Goal: Information Seeking & Learning: Learn about a topic

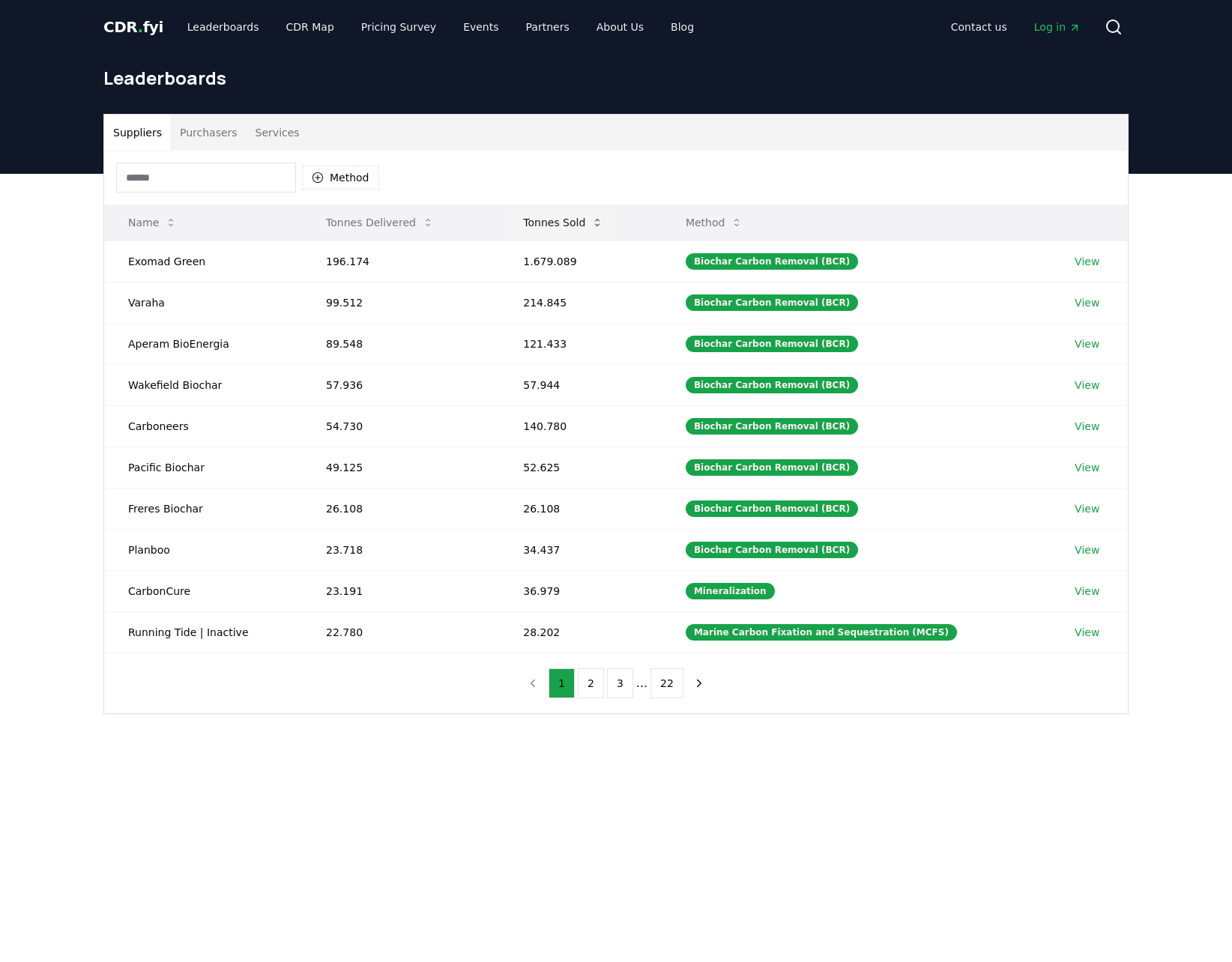
click at [555, 222] on button "Tonnes Sold" at bounding box center [563, 222] width 104 height 30
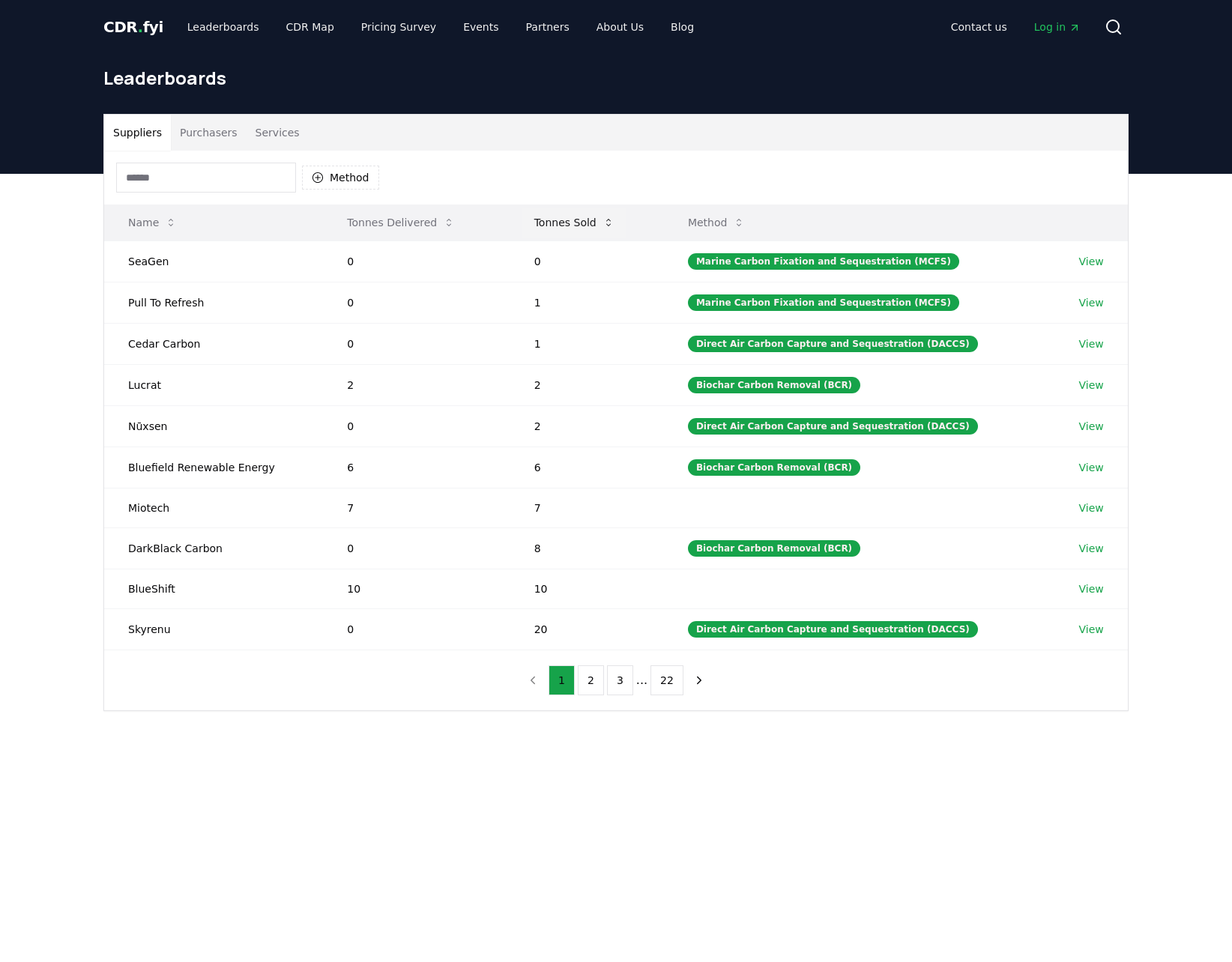
click at [553, 223] on button "Tonnes Sold" at bounding box center [574, 222] width 104 height 30
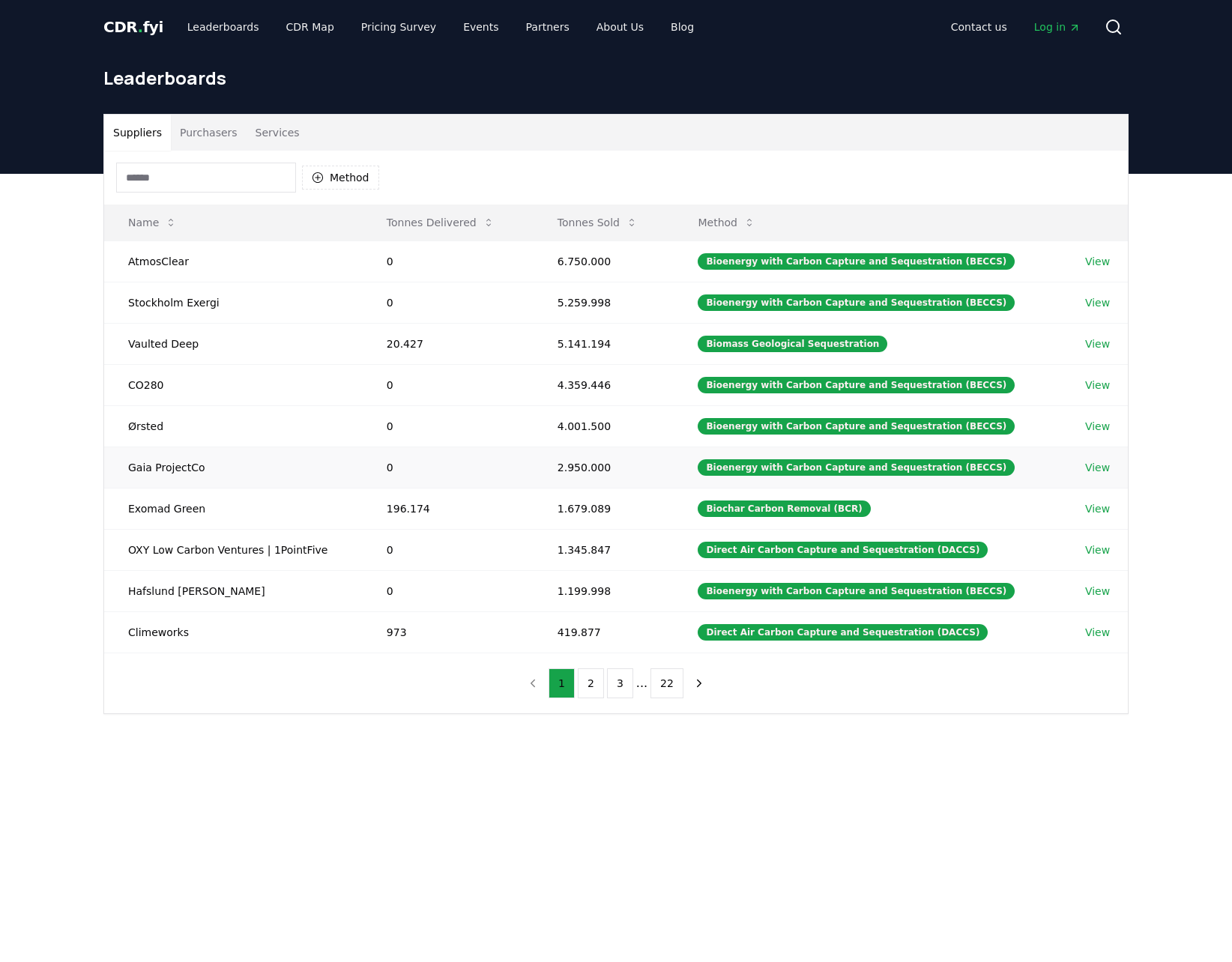
click at [1100, 461] on link "View" at bounding box center [1097, 467] width 25 height 15
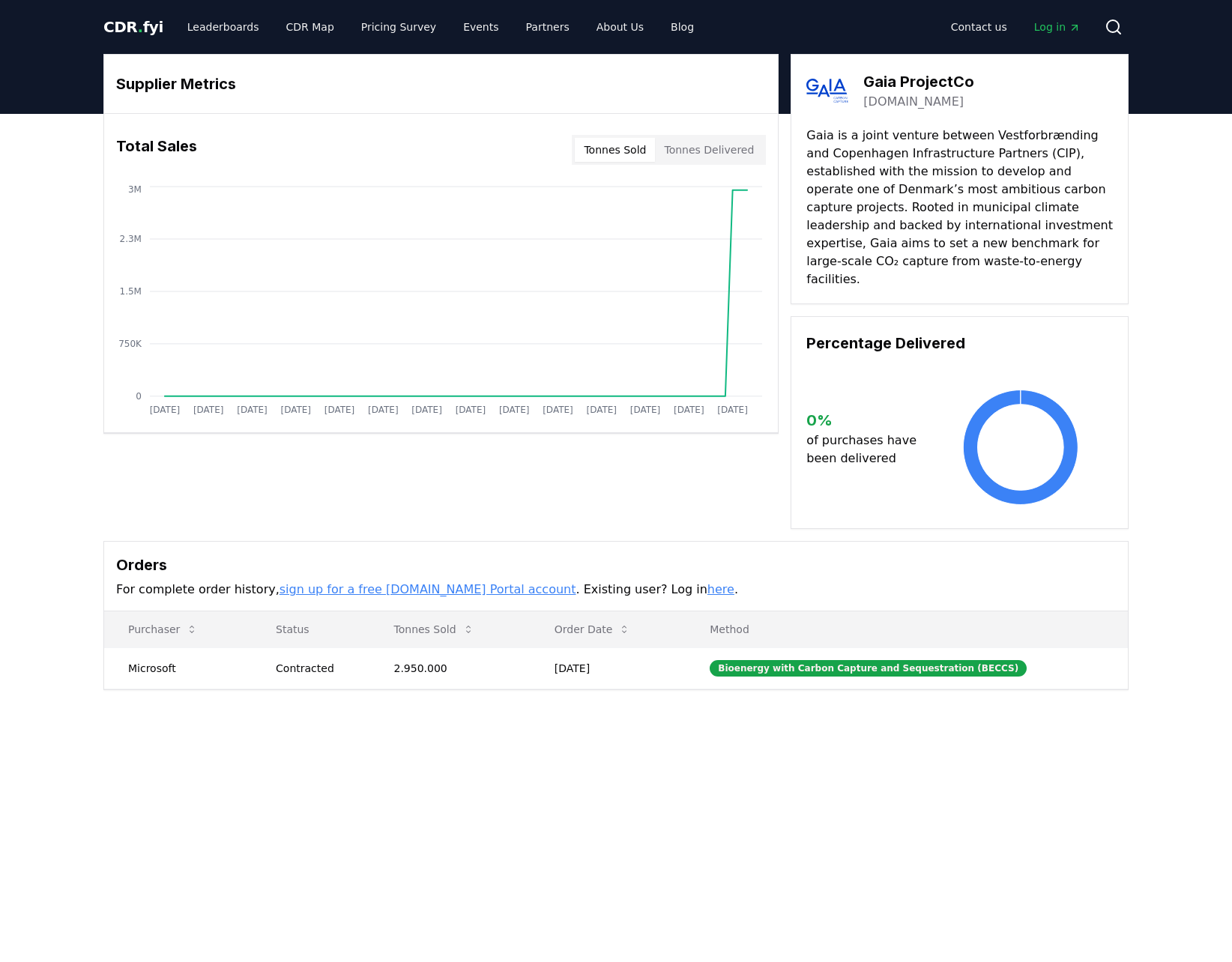
drag, startPoint x: 352, startPoint y: 403, endPoint x: 327, endPoint y: 405, distance: 25.1
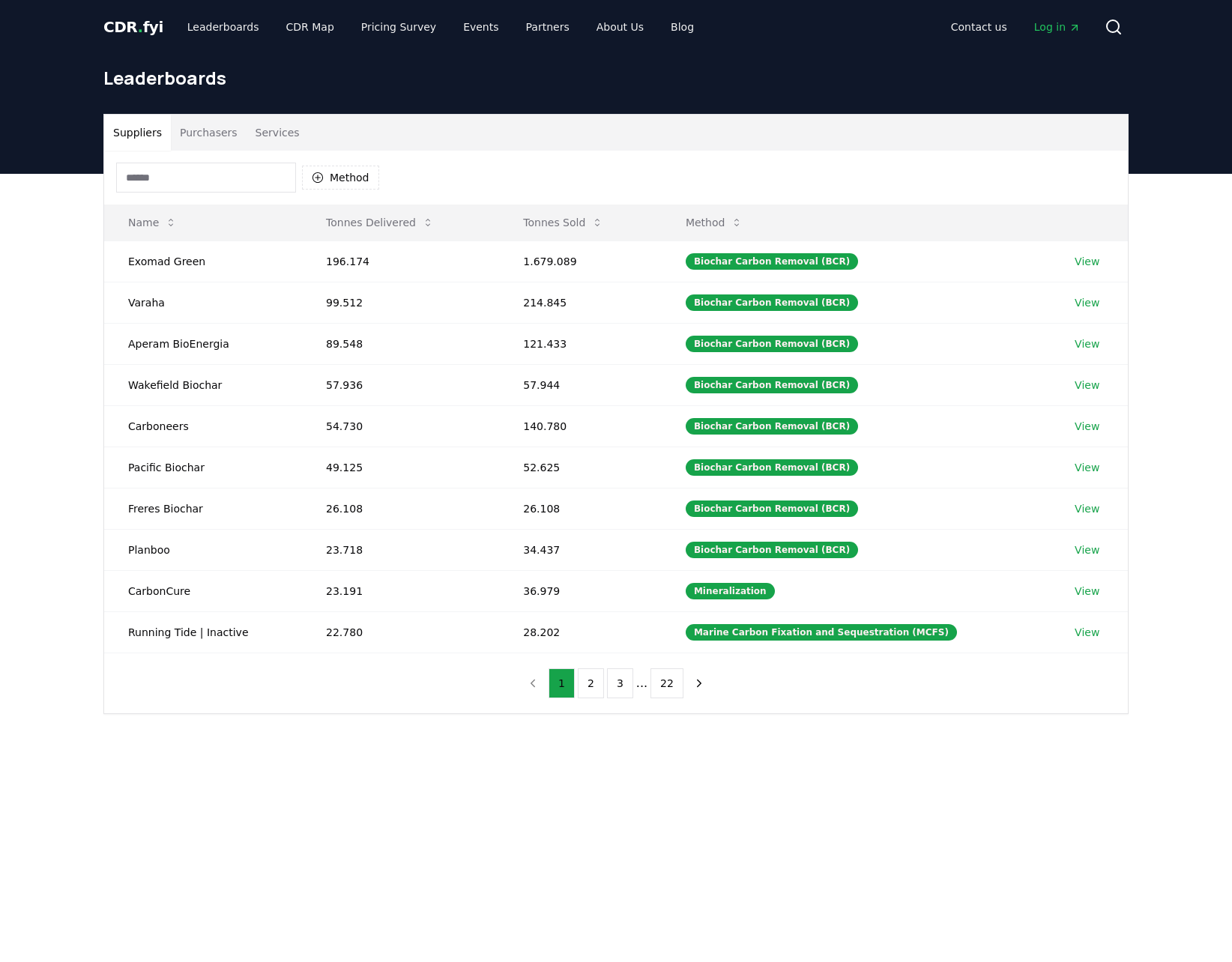
click at [260, 174] on input at bounding box center [206, 178] width 180 height 30
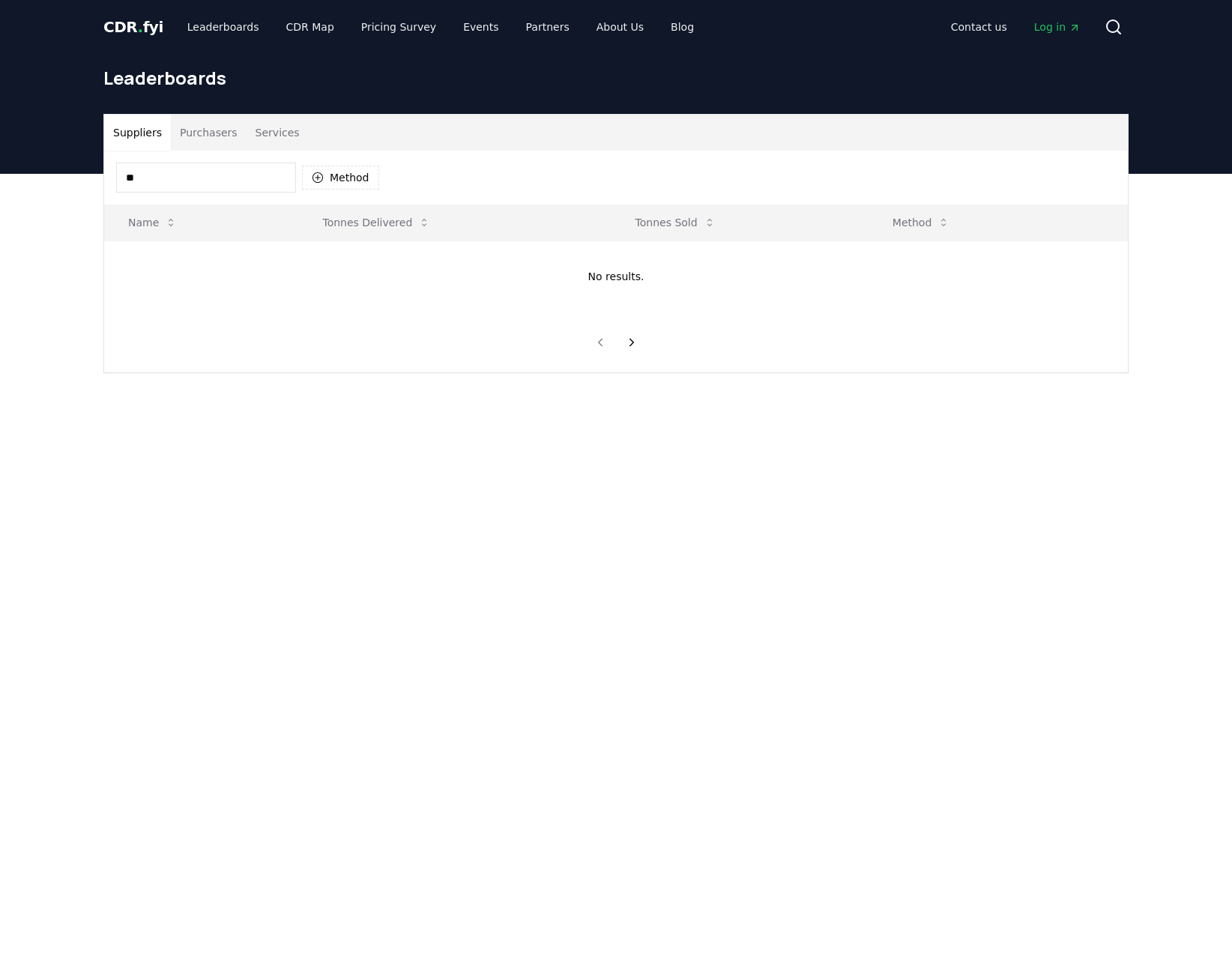
type input "*"
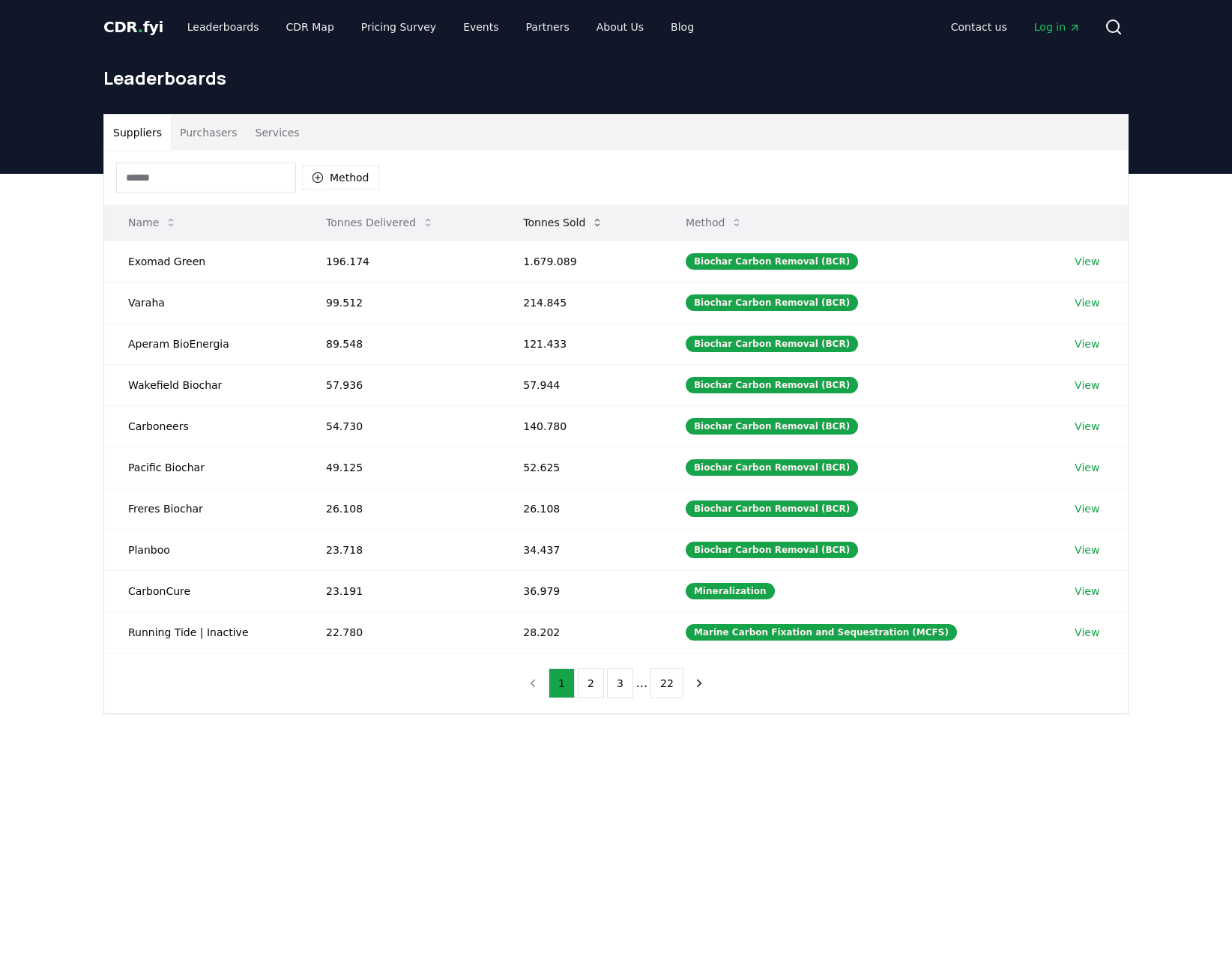
click at [559, 237] on button "Tonnes Sold" at bounding box center [563, 222] width 104 height 30
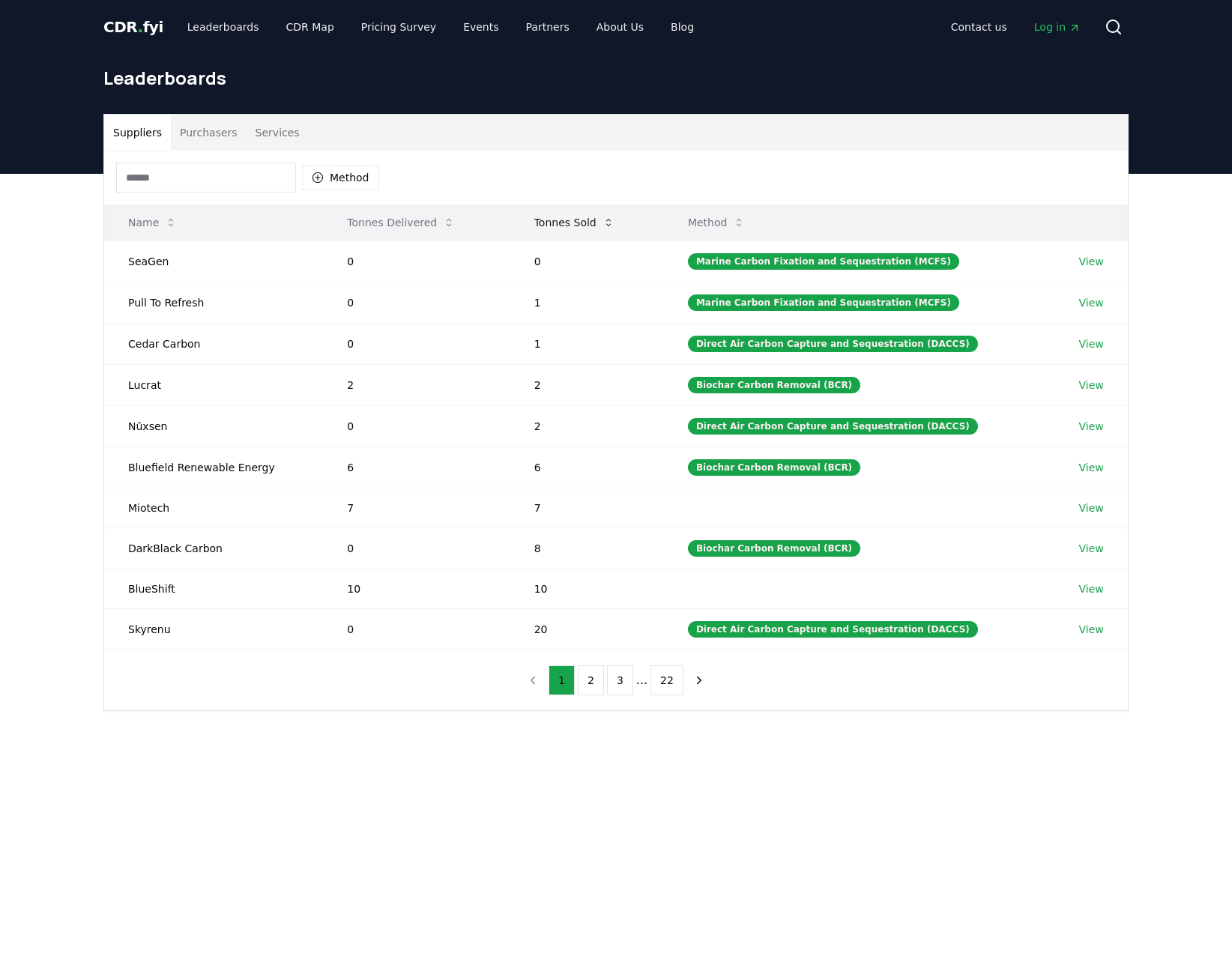
click at [560, 234] on button "Tonnes Sold" at bounding box center [574, 222] width 104 height 30
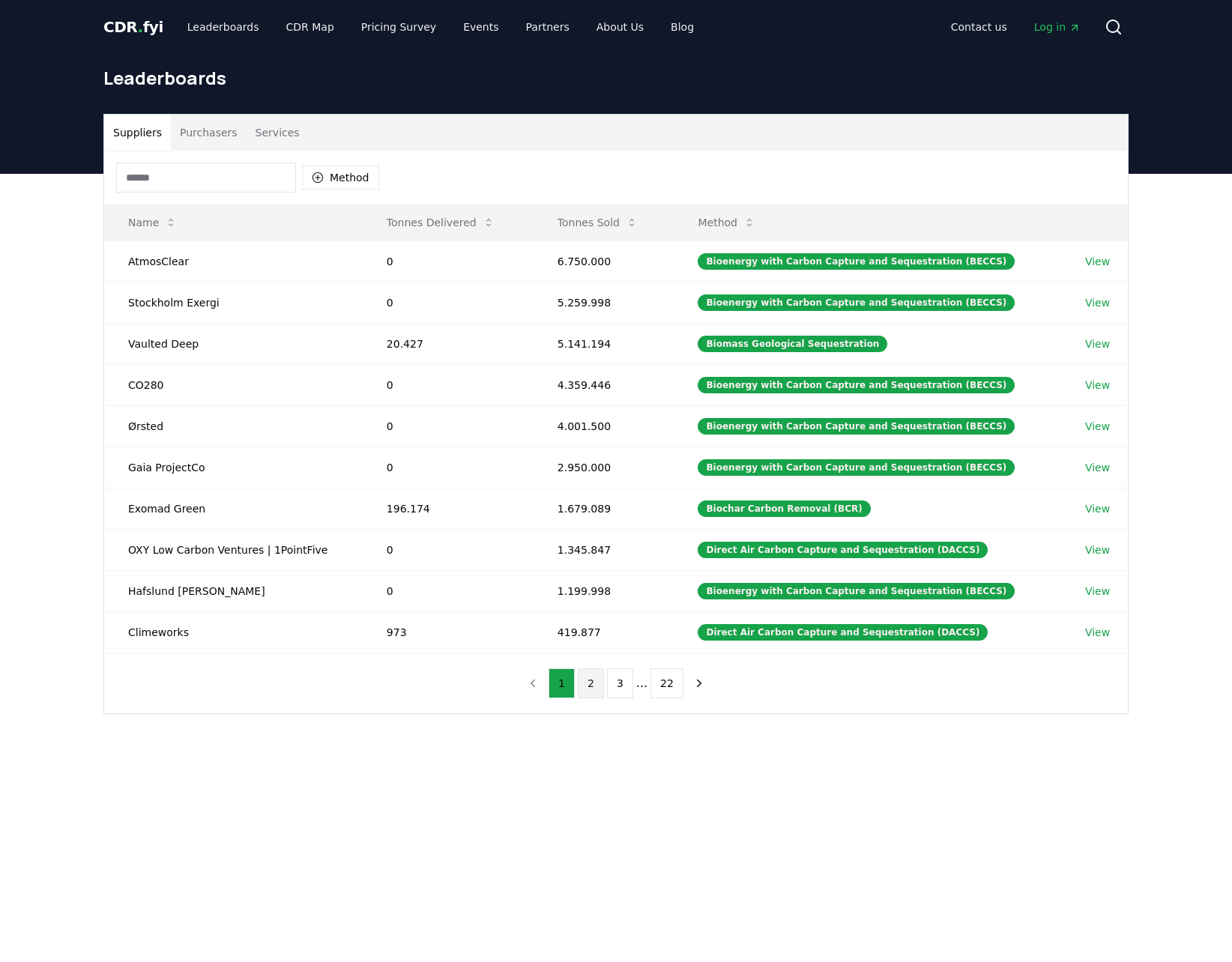
click at [599, 674] on button "2" at bounding box center [591, 683] width 26 height 30
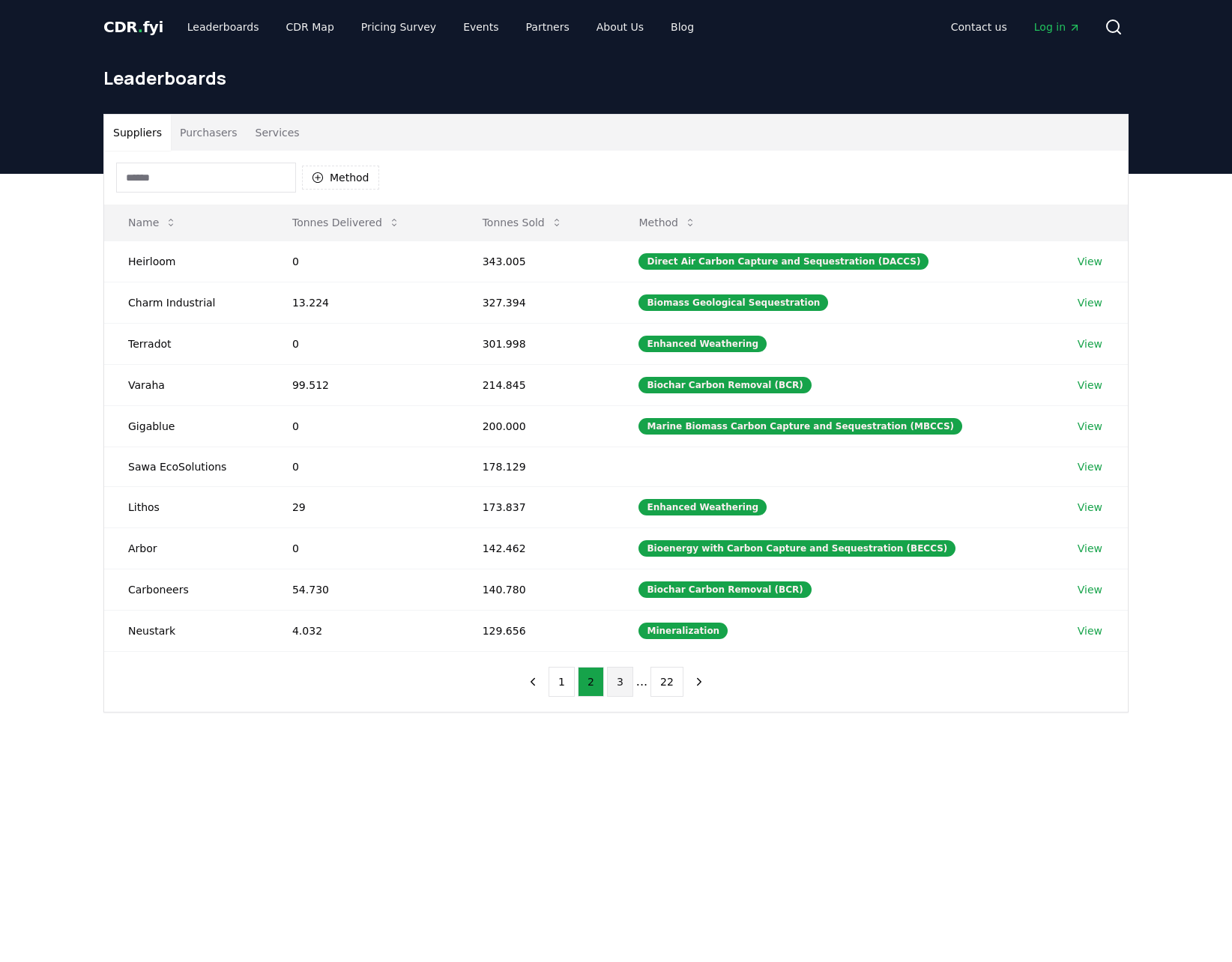
click at [620, 668] on button "3" at bounding box center [620, 682] width 26 height 30
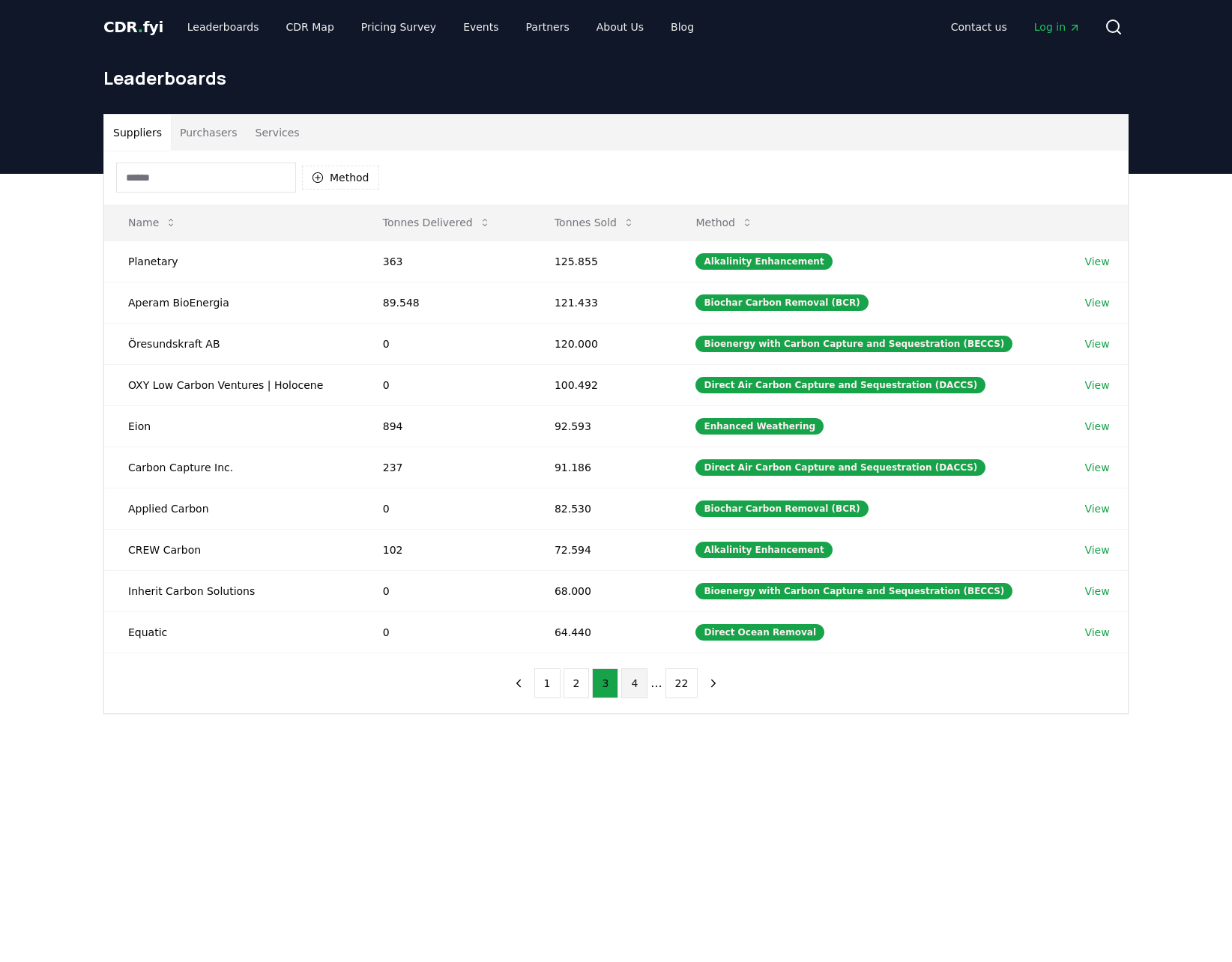
click at [631, 682] on button "4" at bounding box center [634, 683] width 26 height 30
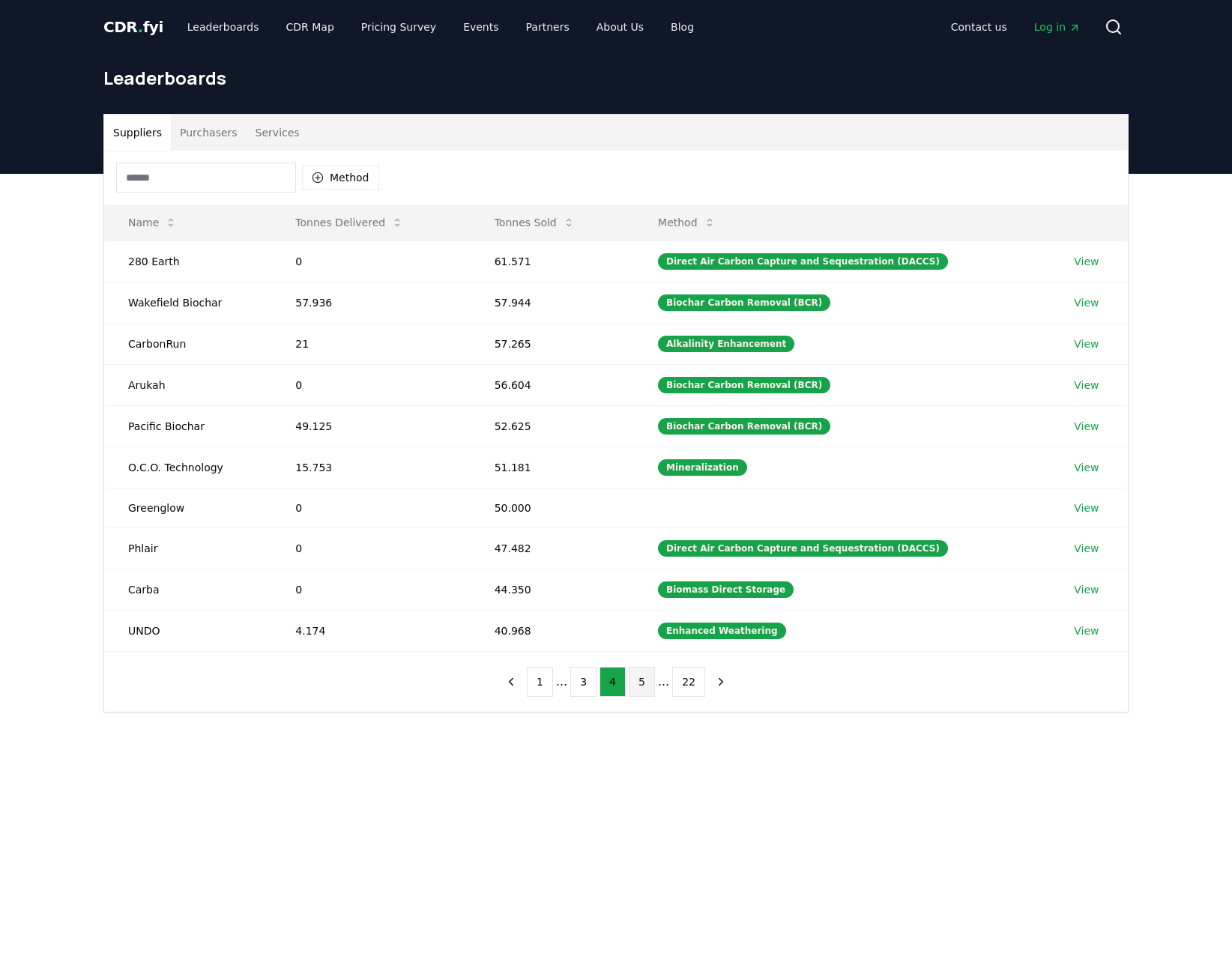
click at [633, 682] on button "5" at bounding box center [641, 682] width 26 height 30
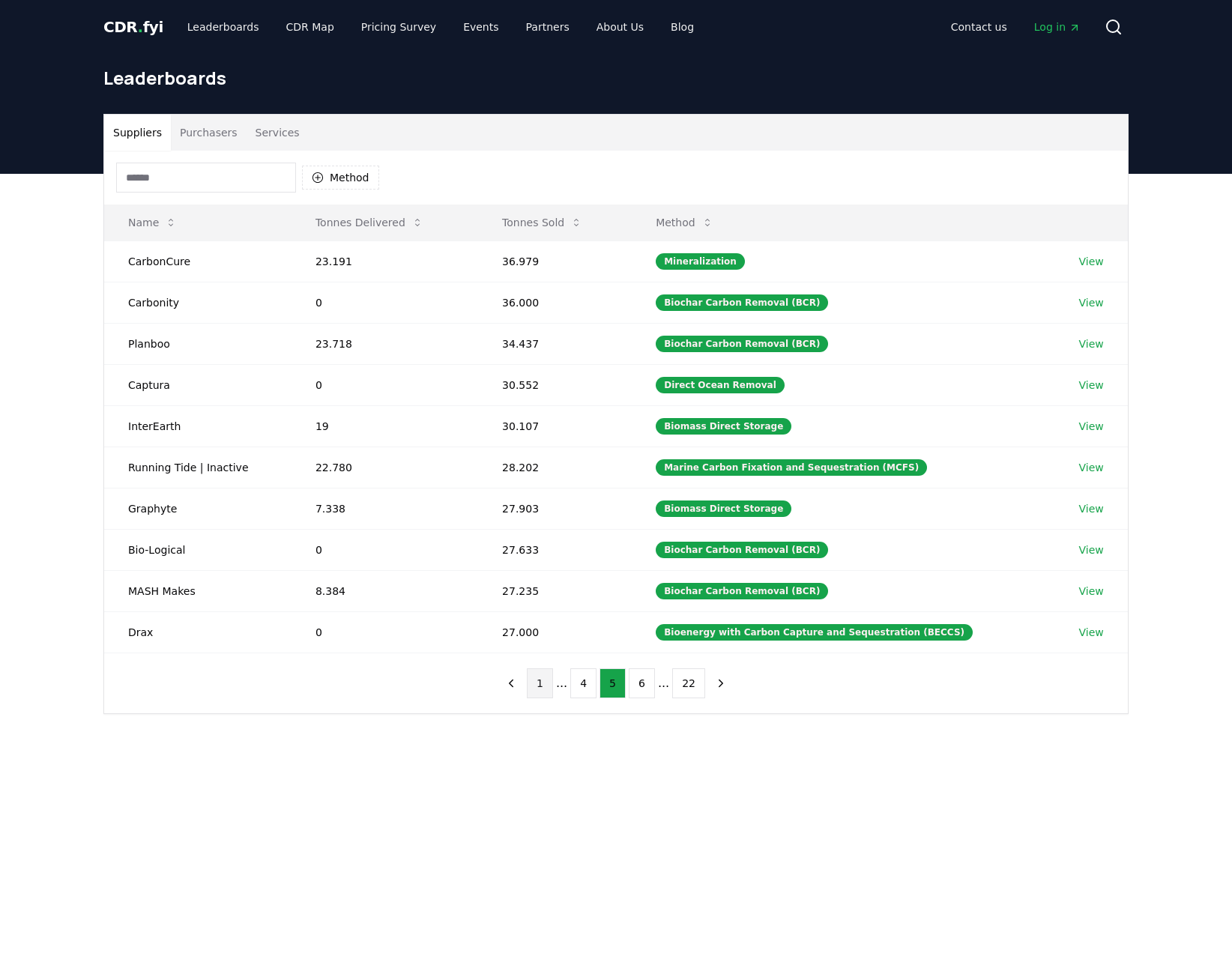
click at [551, 671] on button "1" at bounding box center [540, 683] width 26 height 30
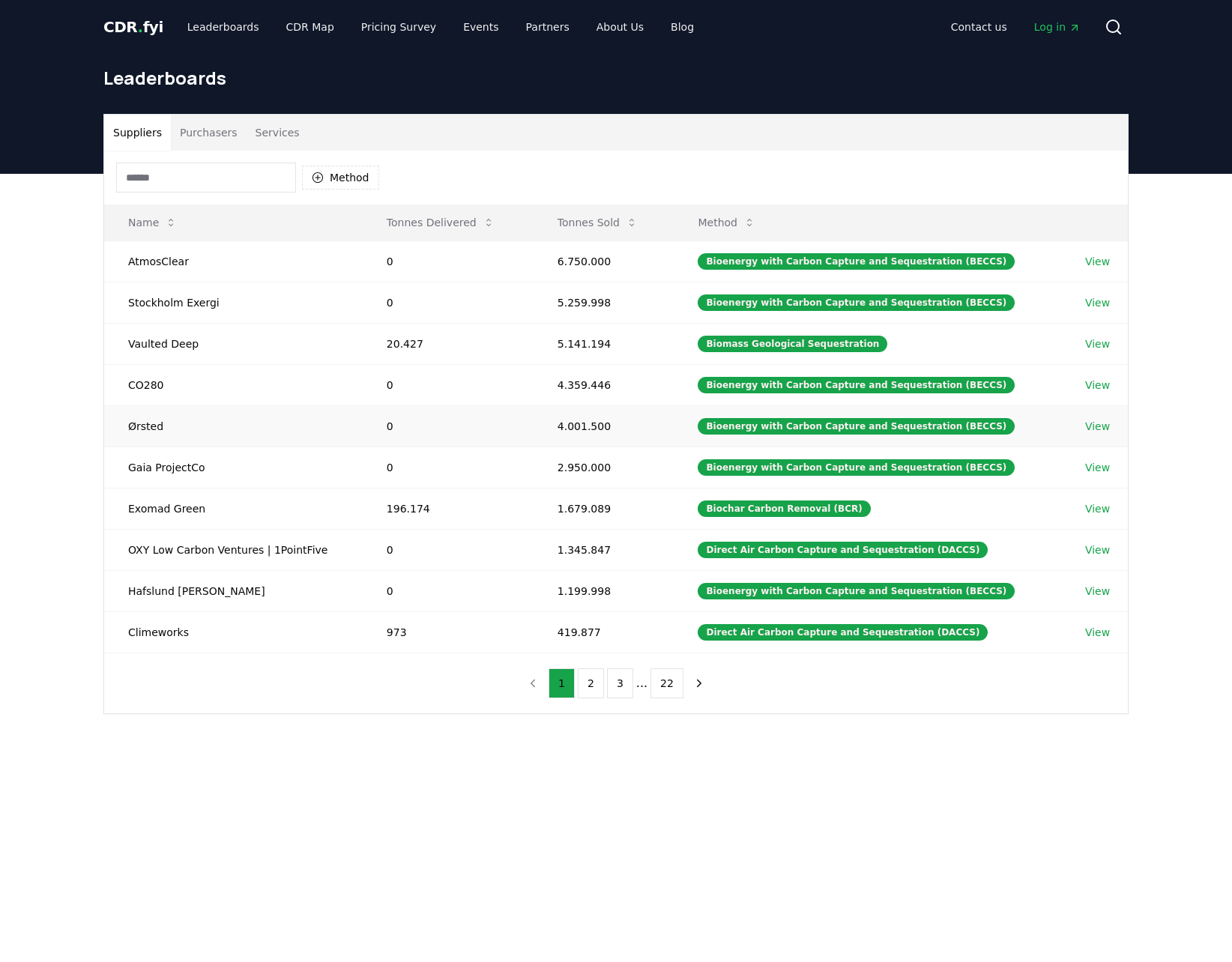
click at [1086, 419] on link "View" at bounding box center [1097, 426] width 25 height 15
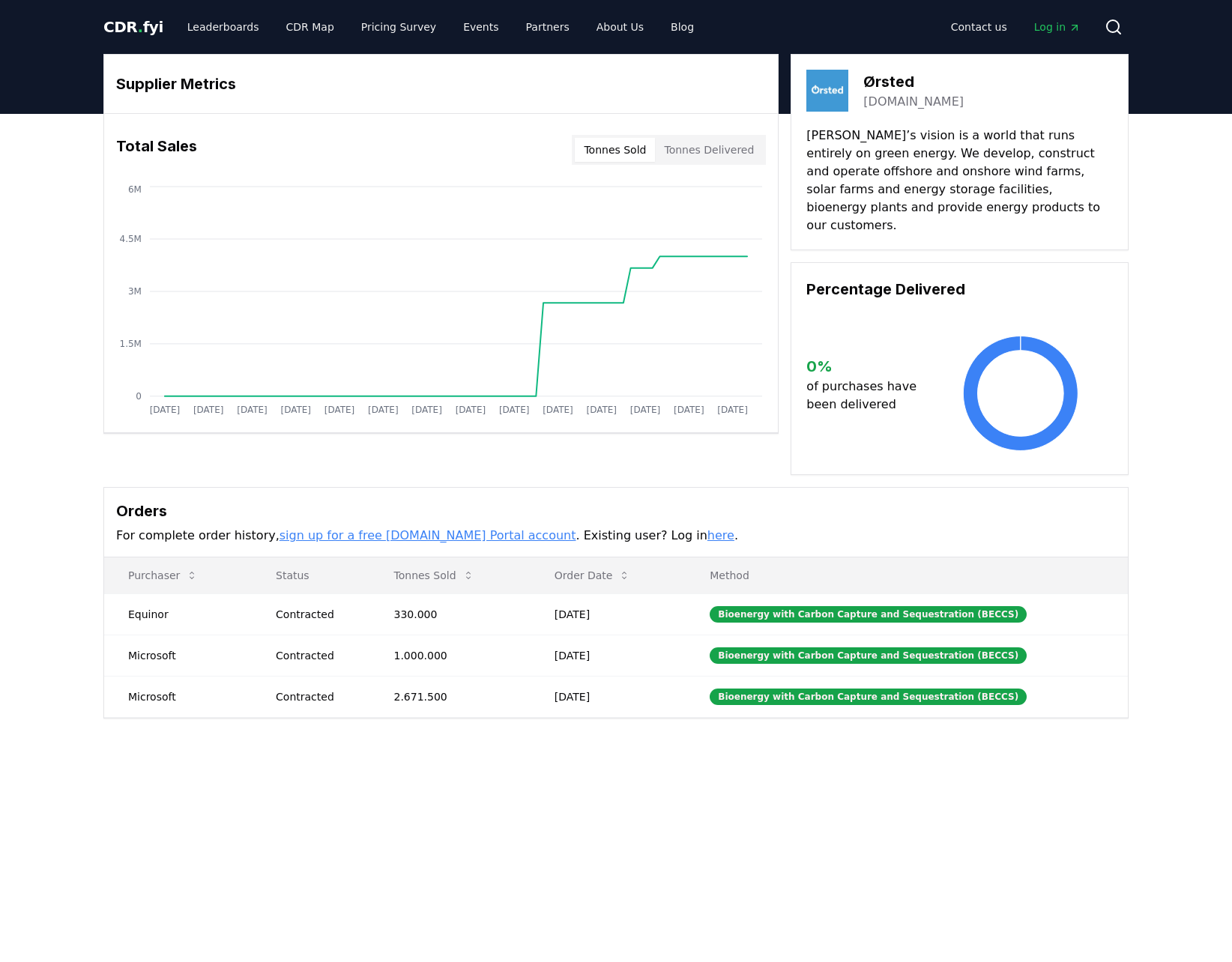
drag, startPoint x: 791, startPoint y: 291, endPoint x: 773, endPoint y: 298, distance: 19.3
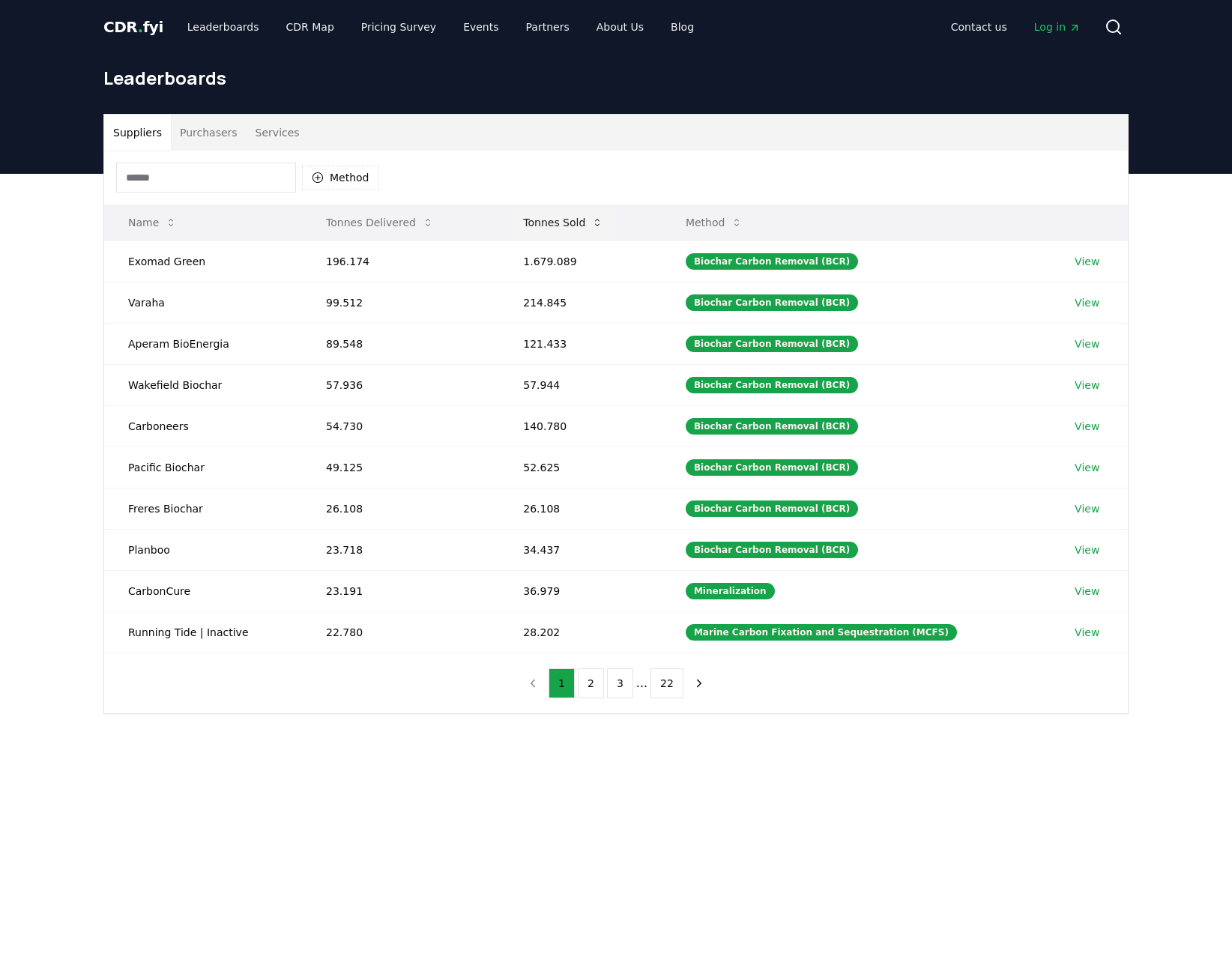
click at [569, 223] on button "Tonnes Sold" at bounding box center [563, 222] width 104 height 30
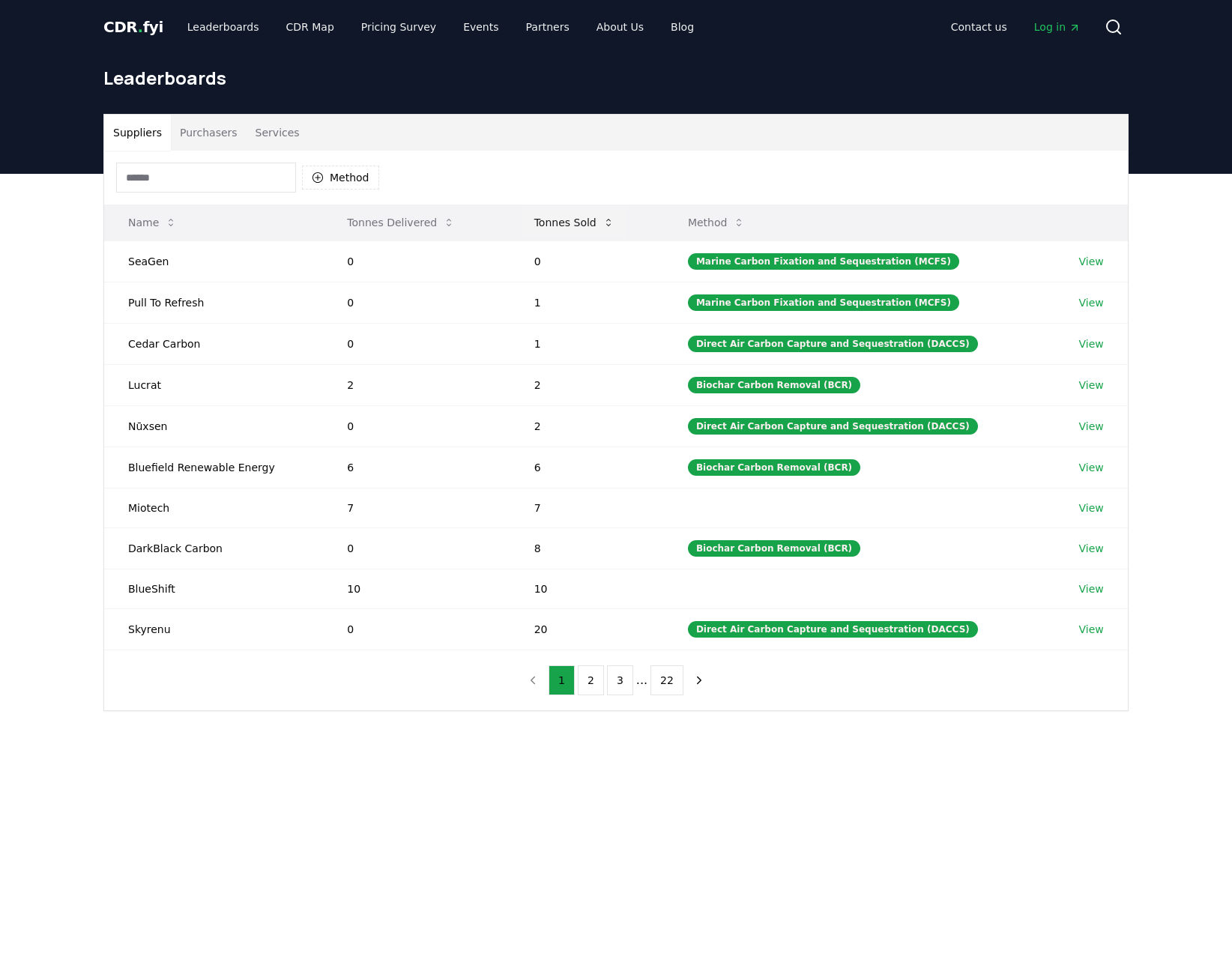
click at [570, 222] on button "Tonnes Sold" at bounding box center [574, 222] width 104 height 30
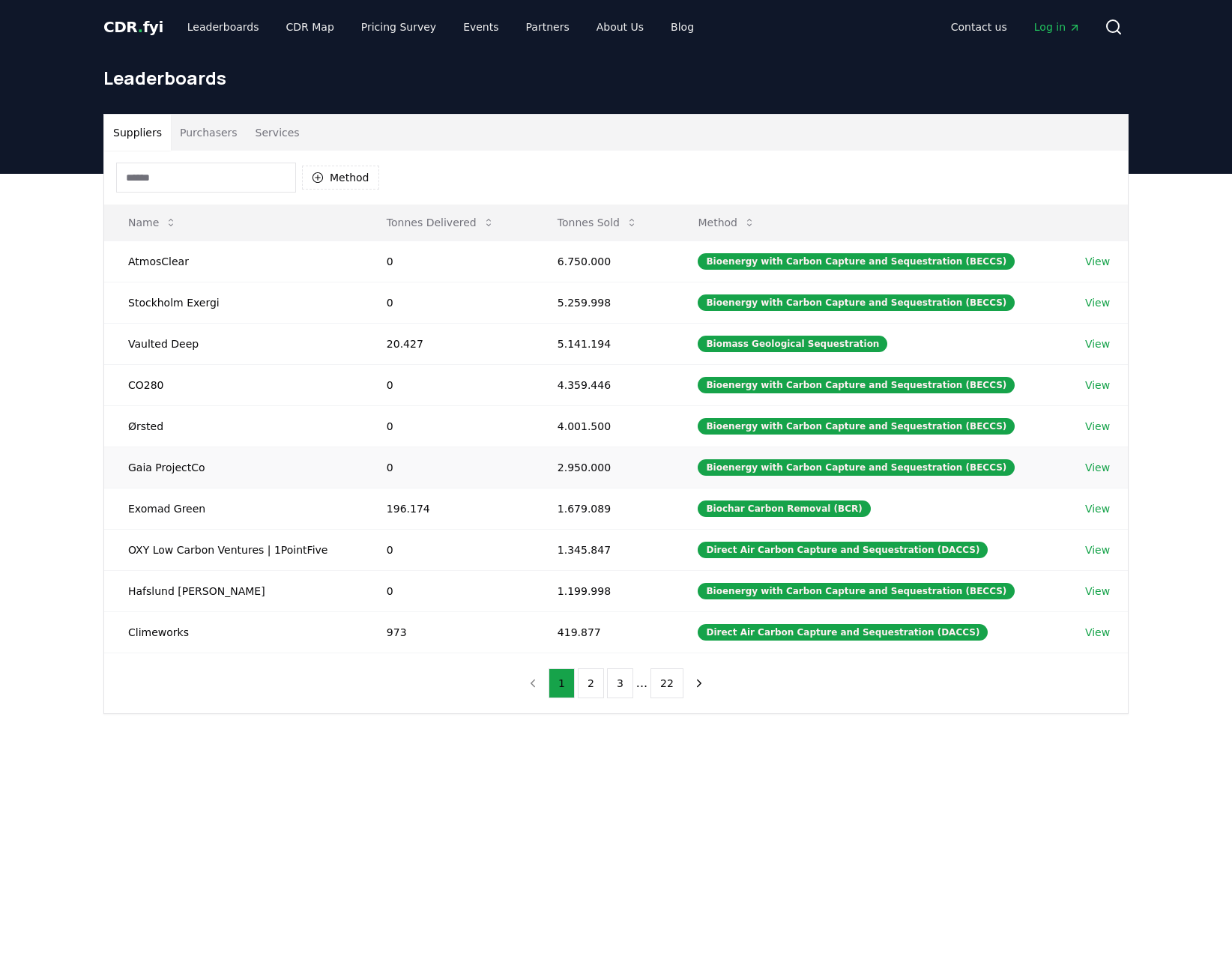
click at [589, 469] on td "2.950.000" at bounding box center [604, 467] width 141 height 42
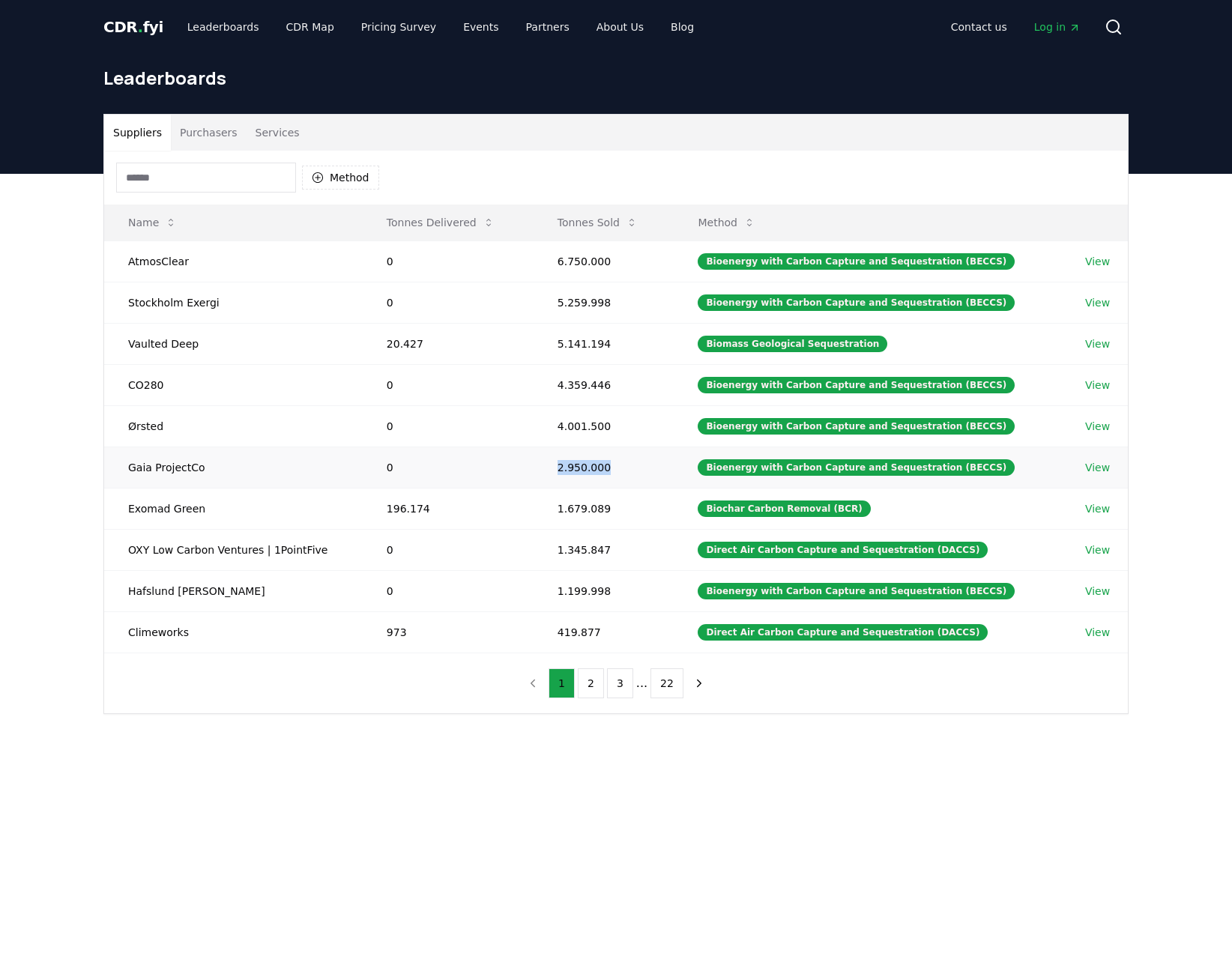
click at [589, 470] on td "2.950.000" at bounding box center [604, 467] width 141 height 42
click at [620, 479] on td "2.950.000" at bounding box center [604, 467] width 141 height 42
click at [763, 459] on div "Bioenergy with Carbon Capture and Sequestration (BECCS)" at bounding box center [856, 467] width 317 height 16
click at [1081, 465] on td "View" at bounding box center [1094, 467] width 67 height 42
click at [1088, 461] on link "View" at bounding box center [1097, 467] width 25 height 15
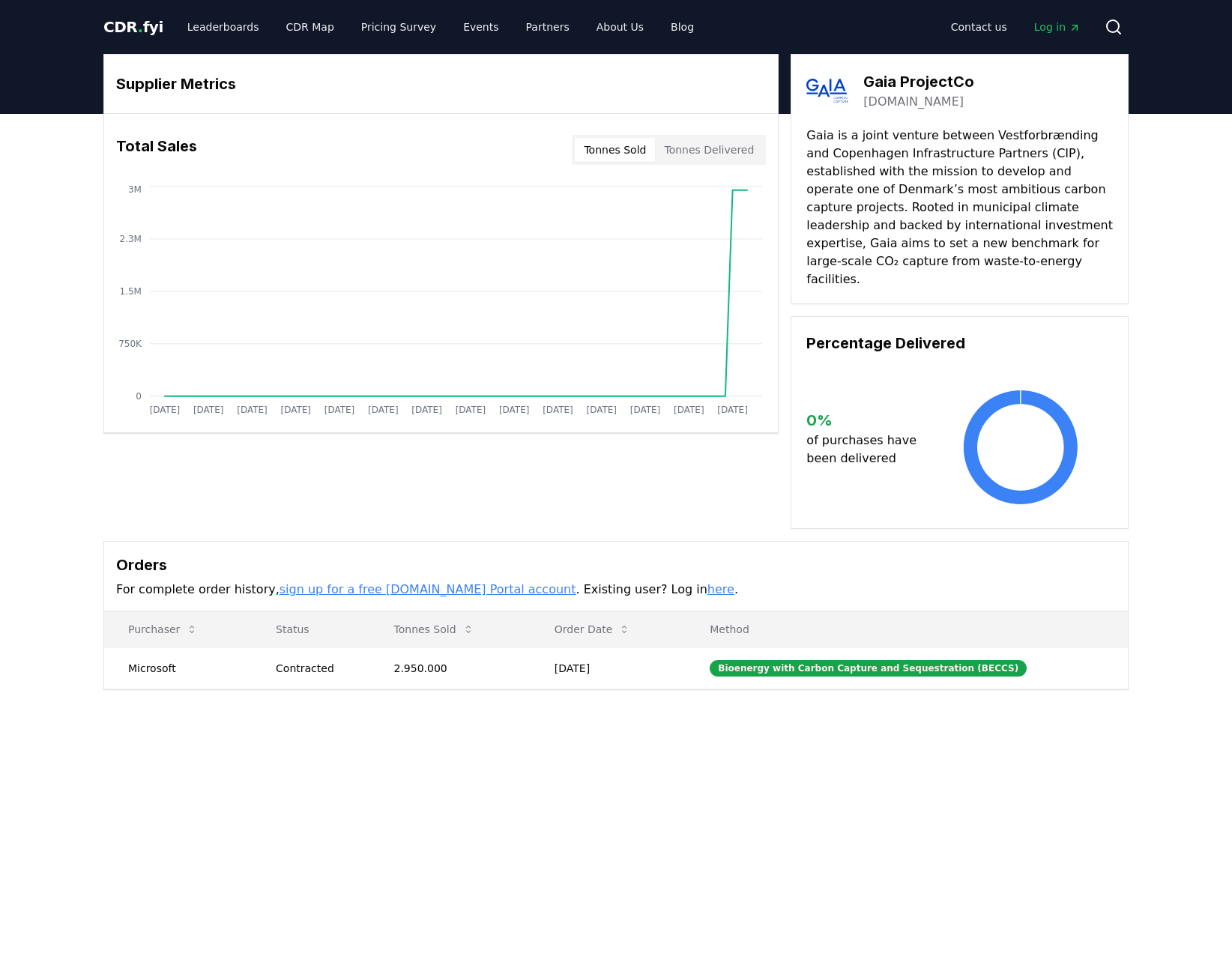
drag, startPoint x: 965, startPoint y: 389, endPoint x: 917, endPoint y: 394, distance: 48.3
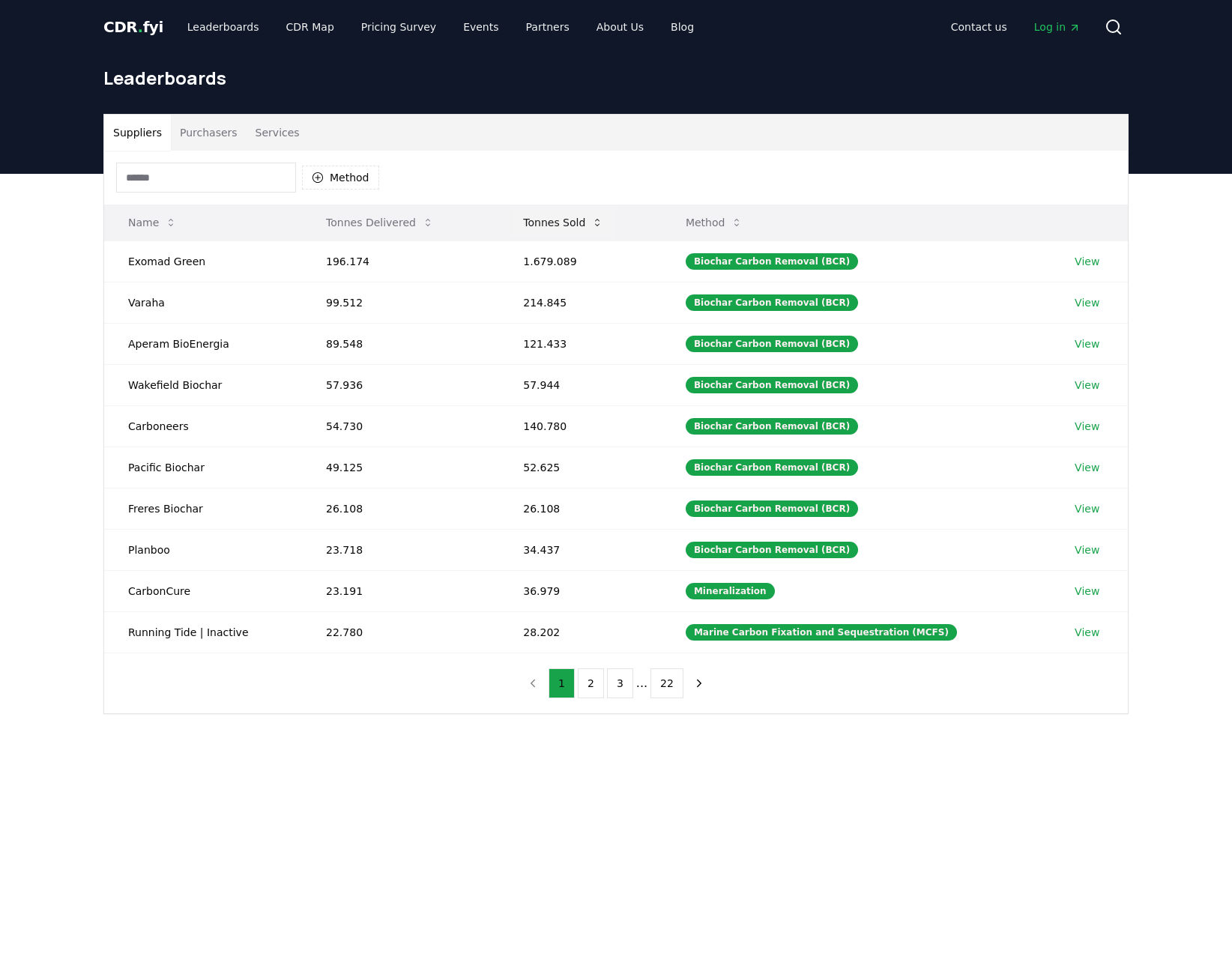
click at [559, 223] on button "Tonnes Sold" at bounding box center [563, 222] width 104 height 30
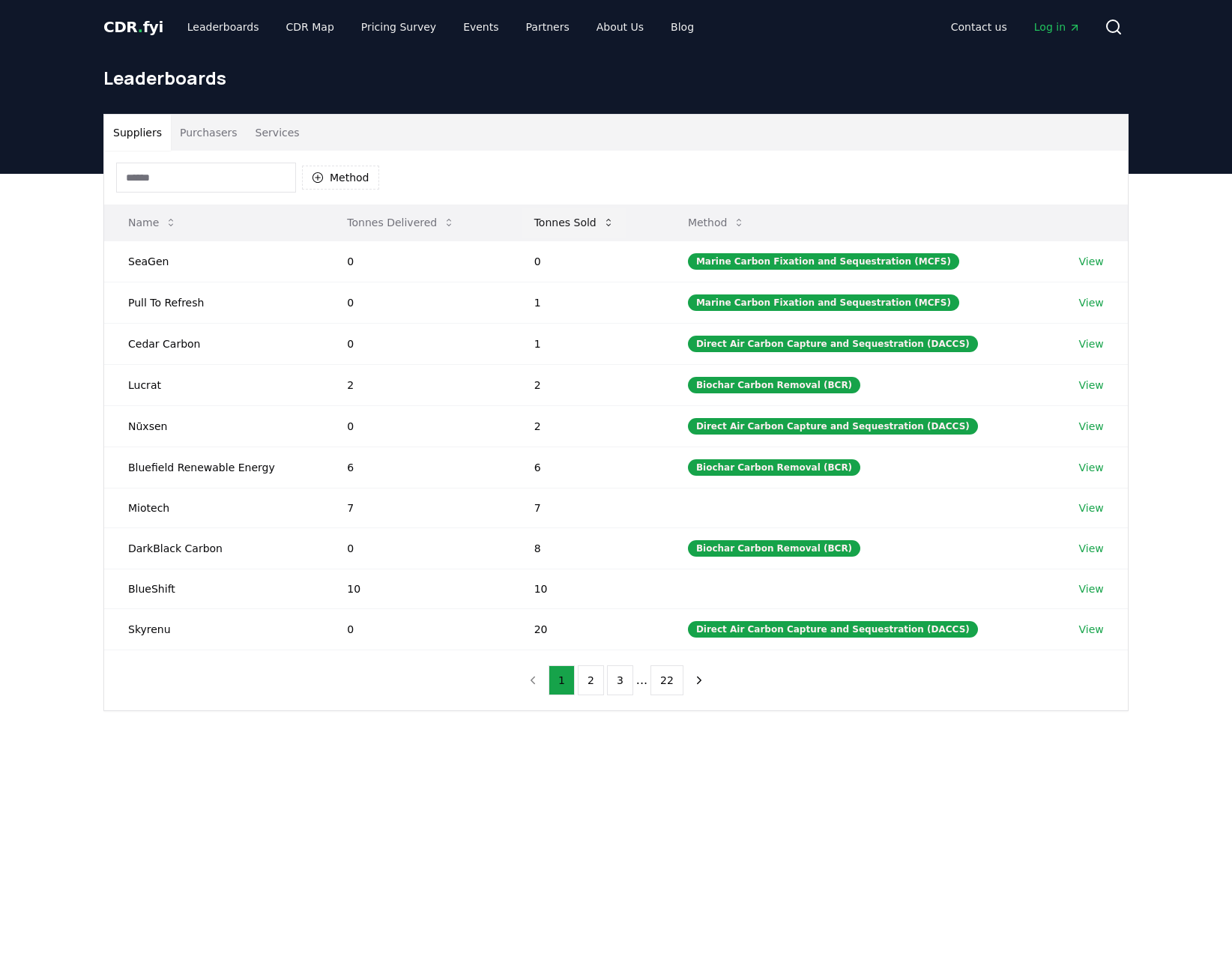
click at [559, 223] on button "Tonnes Sold" at bounding box center [574, 222] width 104 height 30
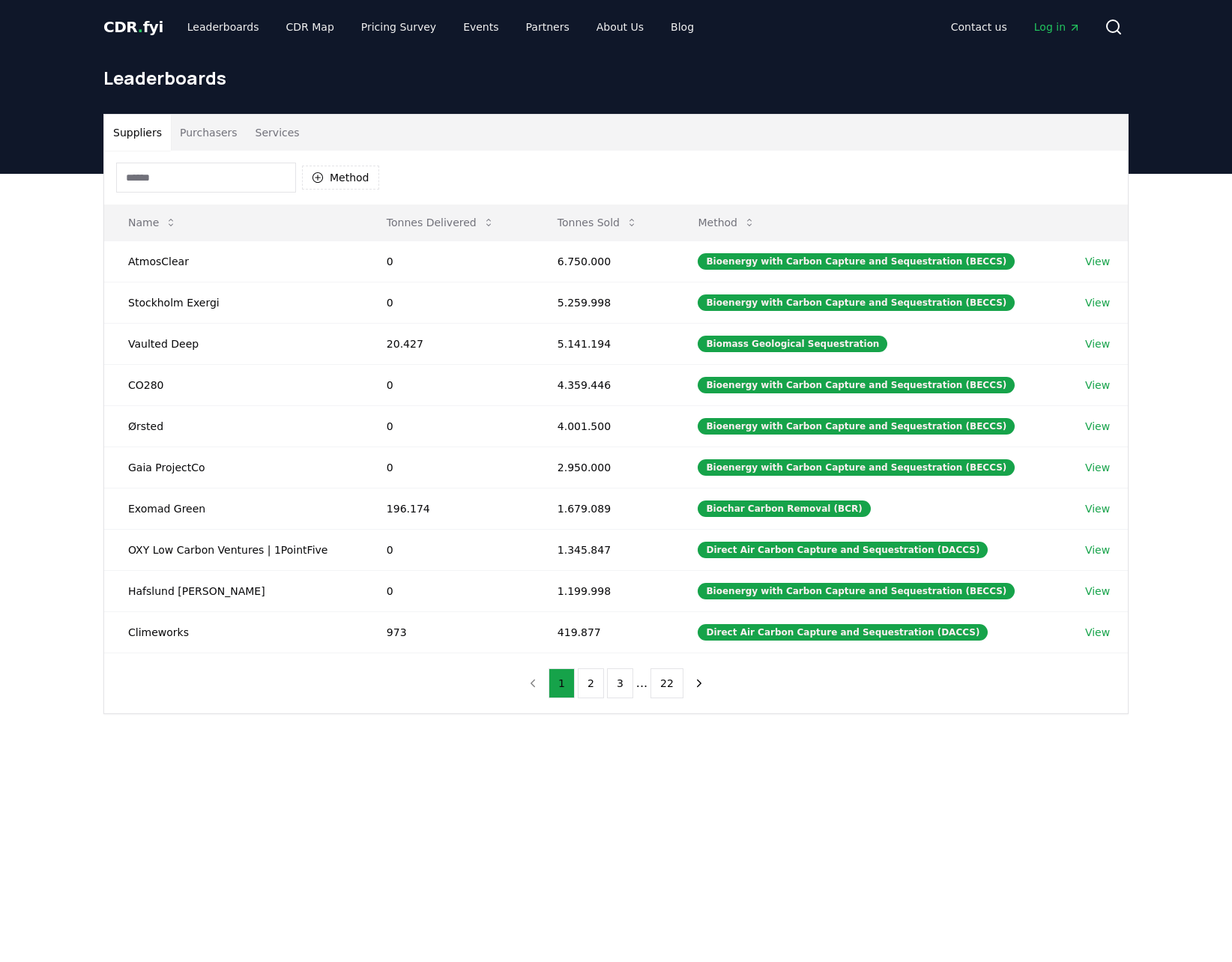
click at [229, 171] on input at bounding box center [206, 178] width 180 height 30
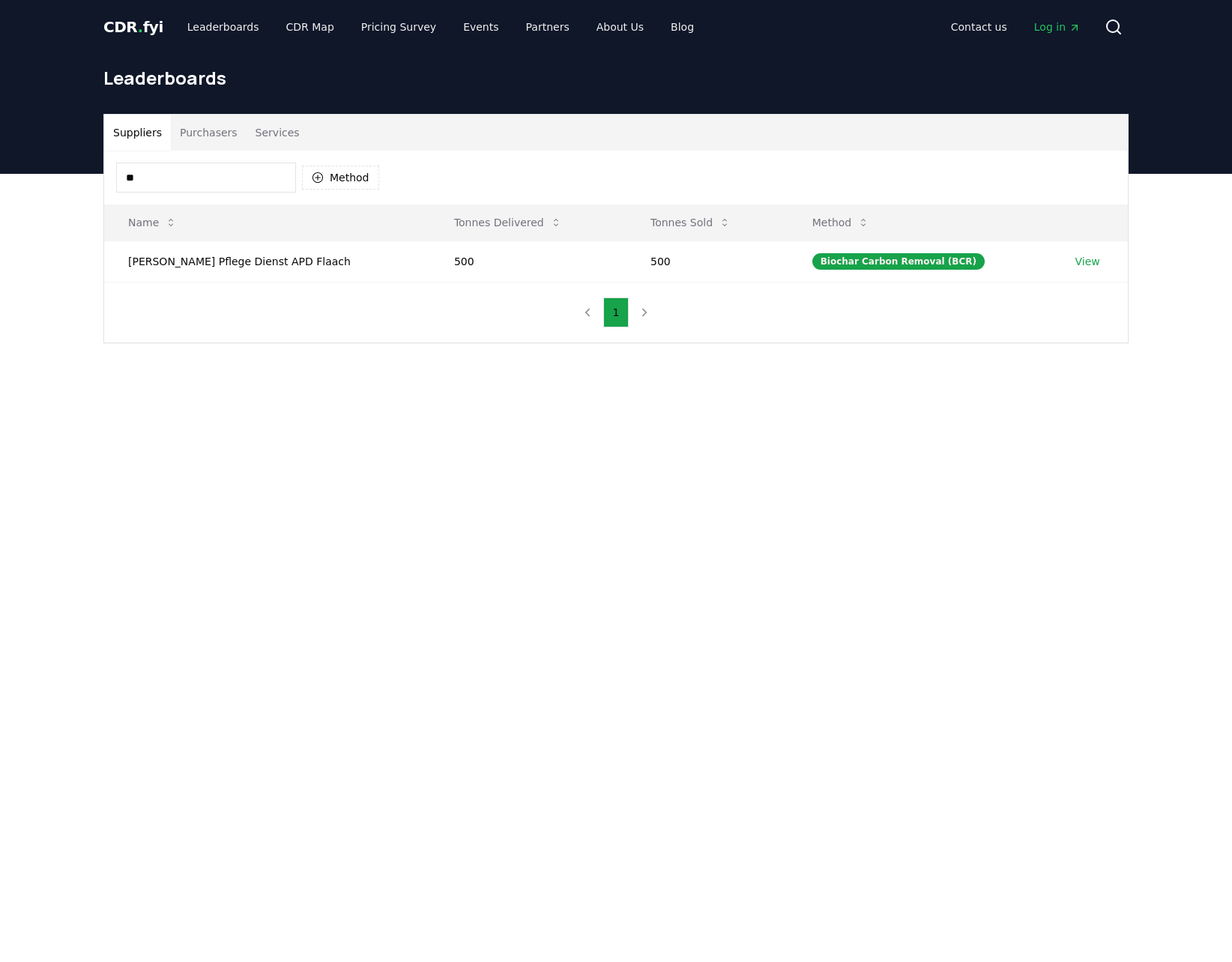
type input "*"
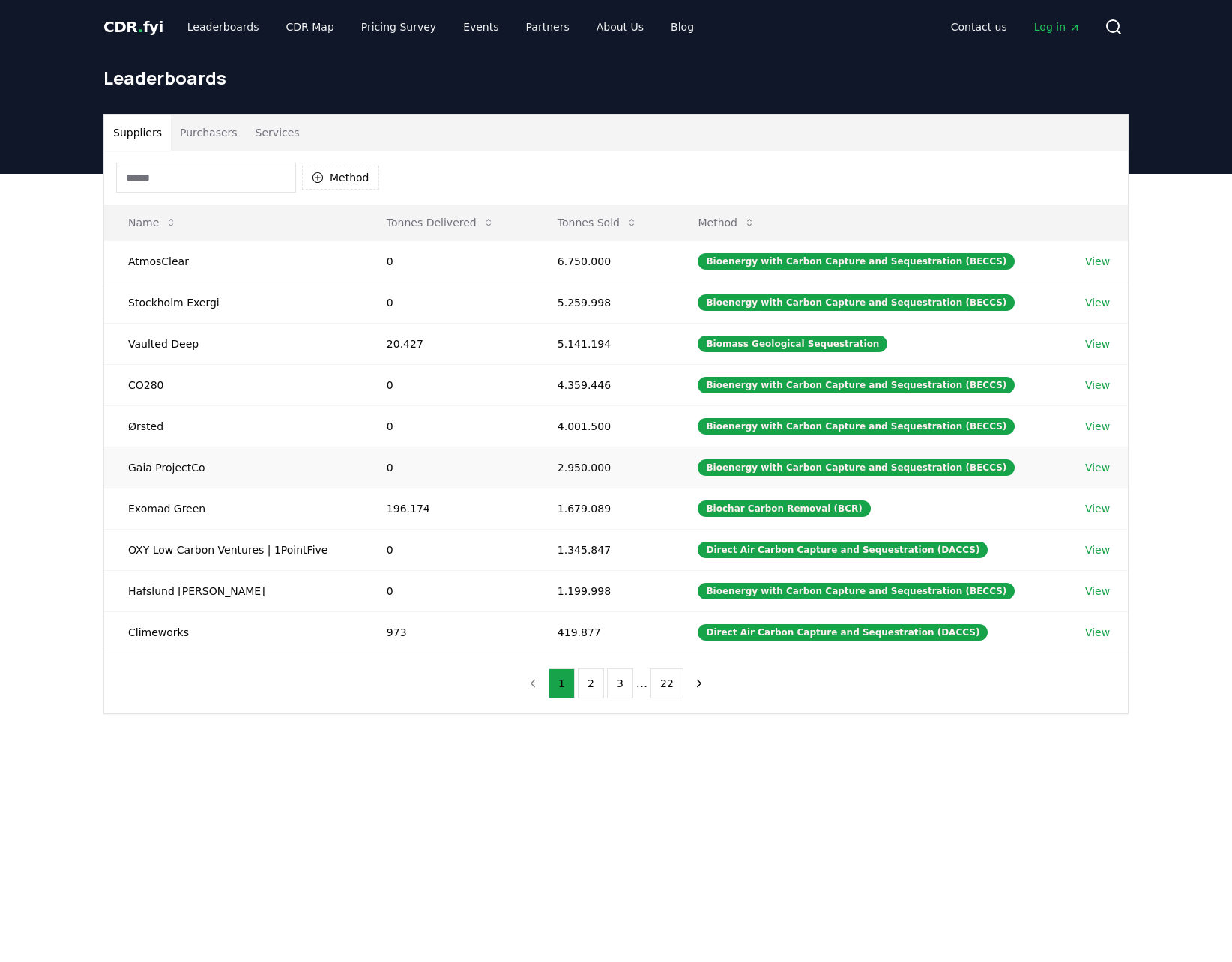
type input "*"
click at [1091, 297] on link "View" at bounding box center [1097, 302] width 25 height 15
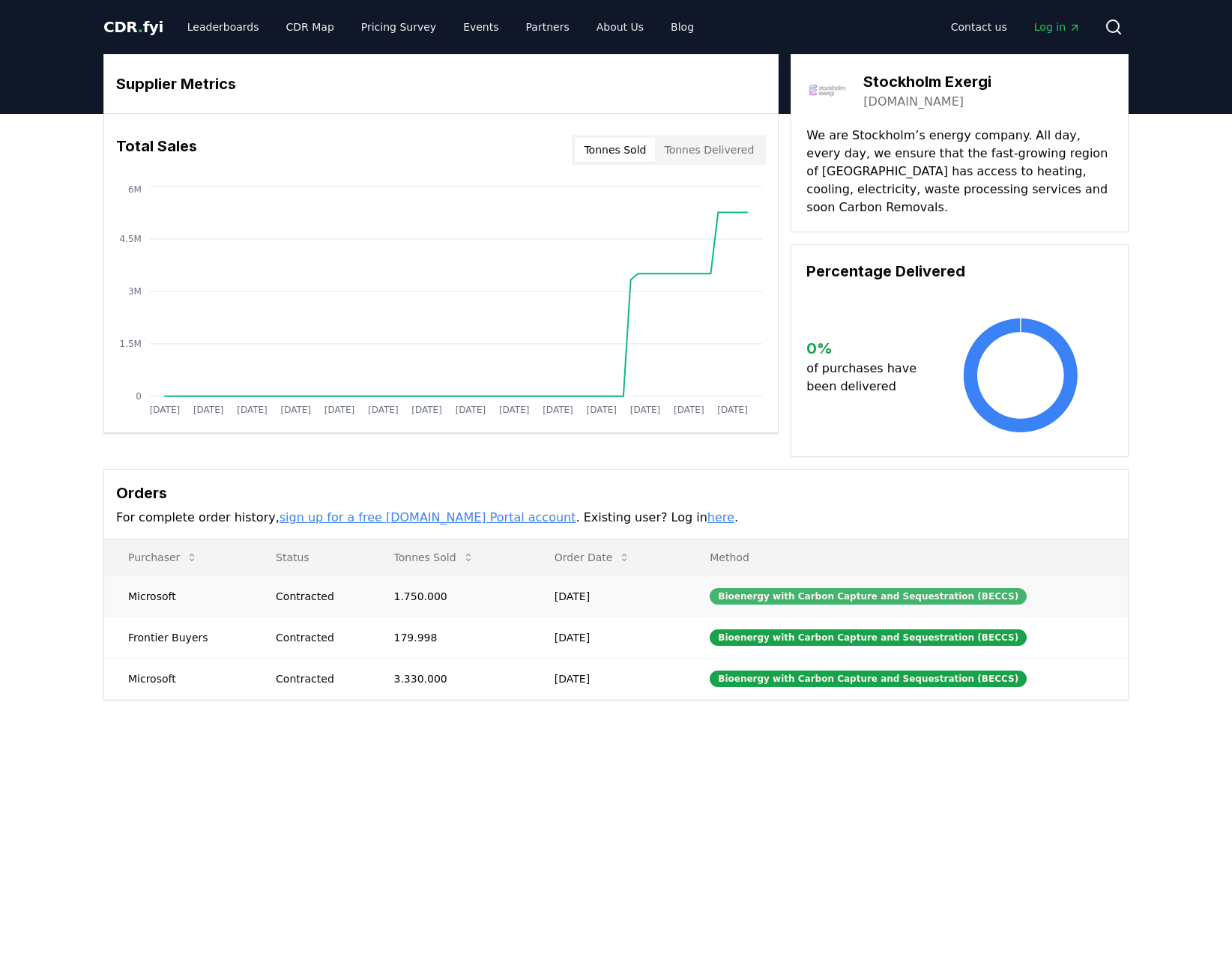
click at [789, 588] on div "Bioenergy with Carbon Capture and Sequestration (BECCS)" at bounding box center [868, 596] width 317 height 16
click at [789, 588] on div "Bioenergy with Carbon Capture and Sequestration (BECCS)" at bounding box center [868, 596] width 317 height 16
click at [787, 630] on div "Bioenergy with Carbon Capture and Sequestration (BECCS)" at bounding box center [868, 638] width 317 height 16
drag, startPoint x: 115, startPoint y: 513, endPoint x: 102, endPoint y: 512, distance: 13.0
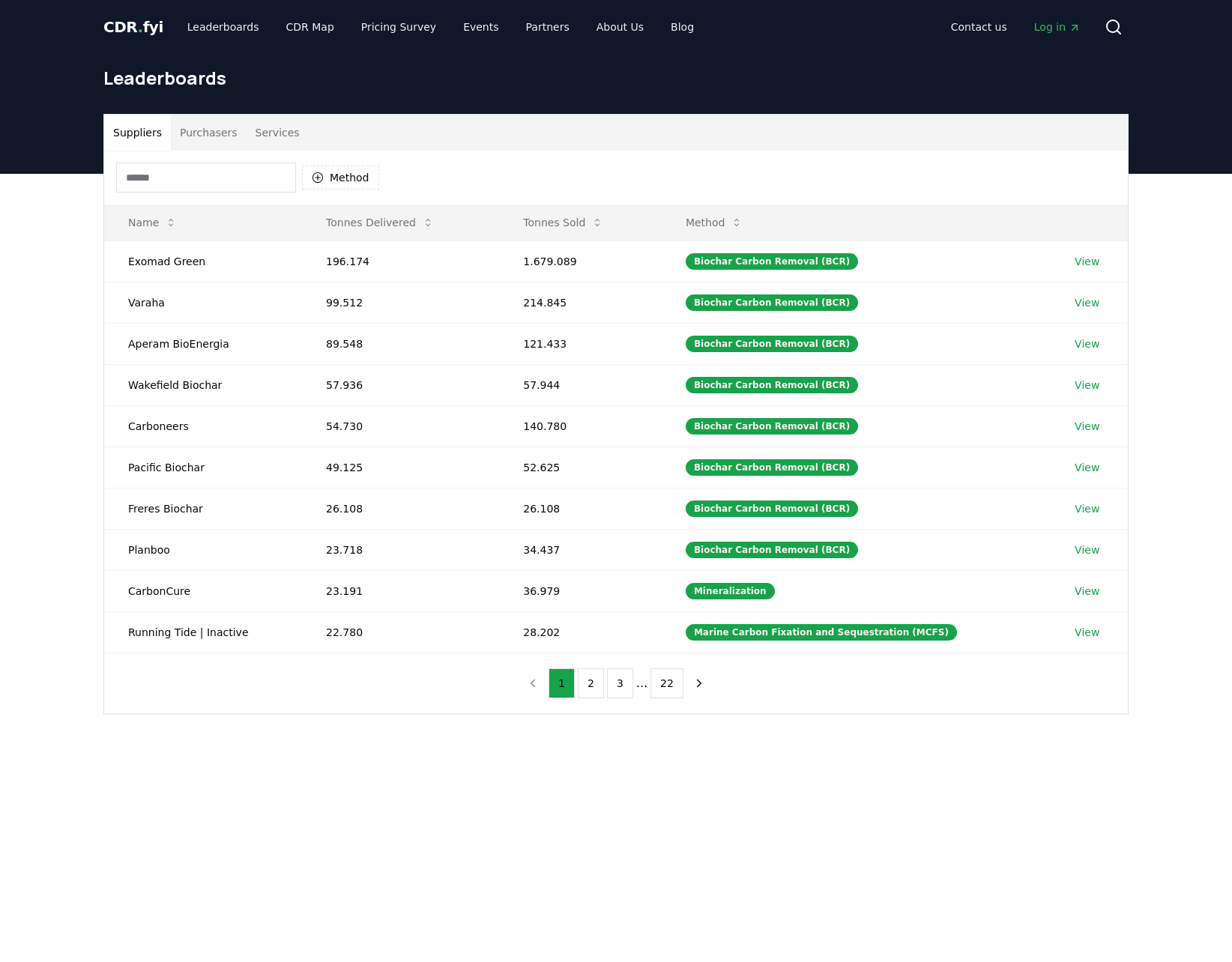
click at [141, 18] on span "CDR . fyi" at bounding box center [133, 27] width 60 height 18
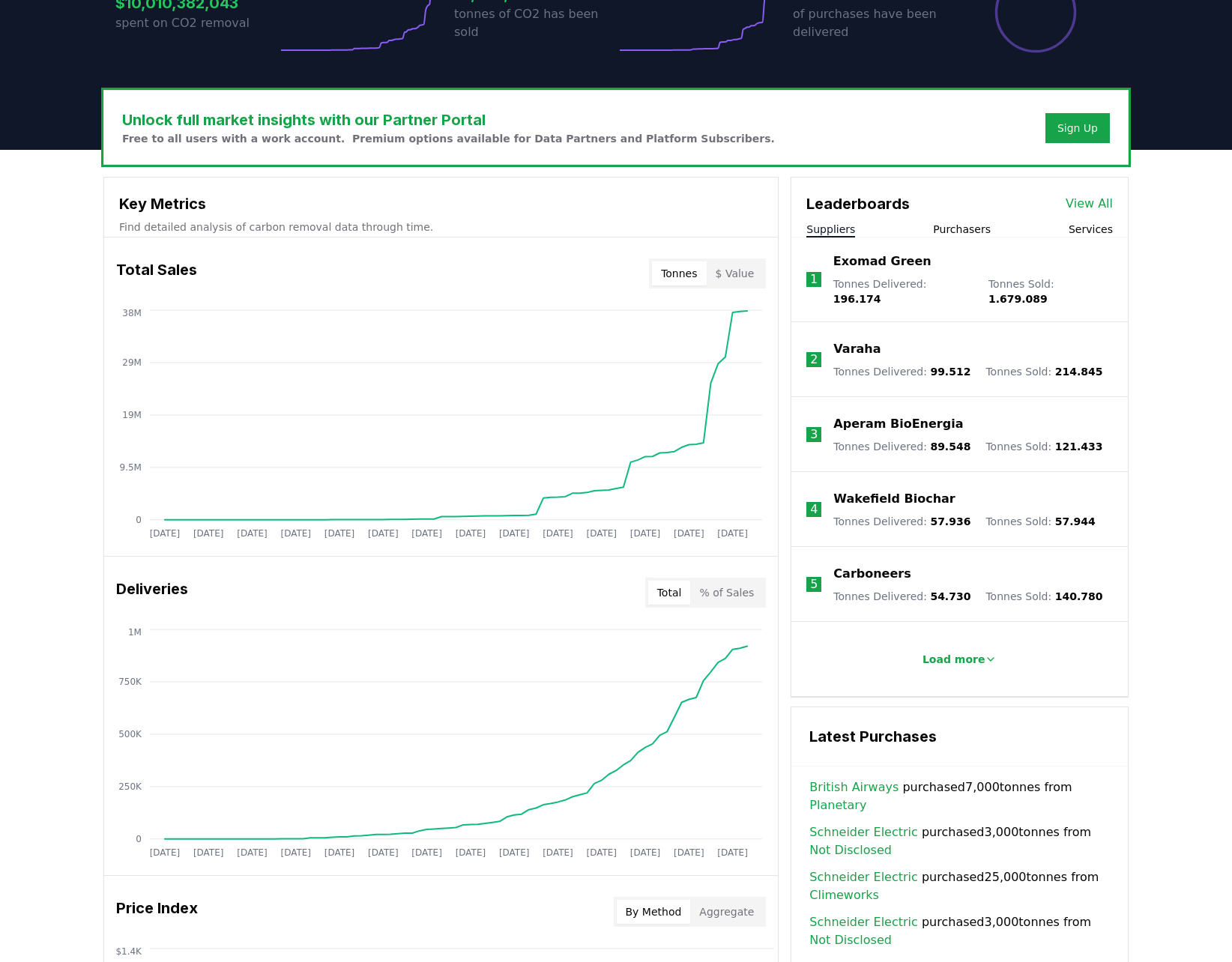
scroll to position [374, 0]
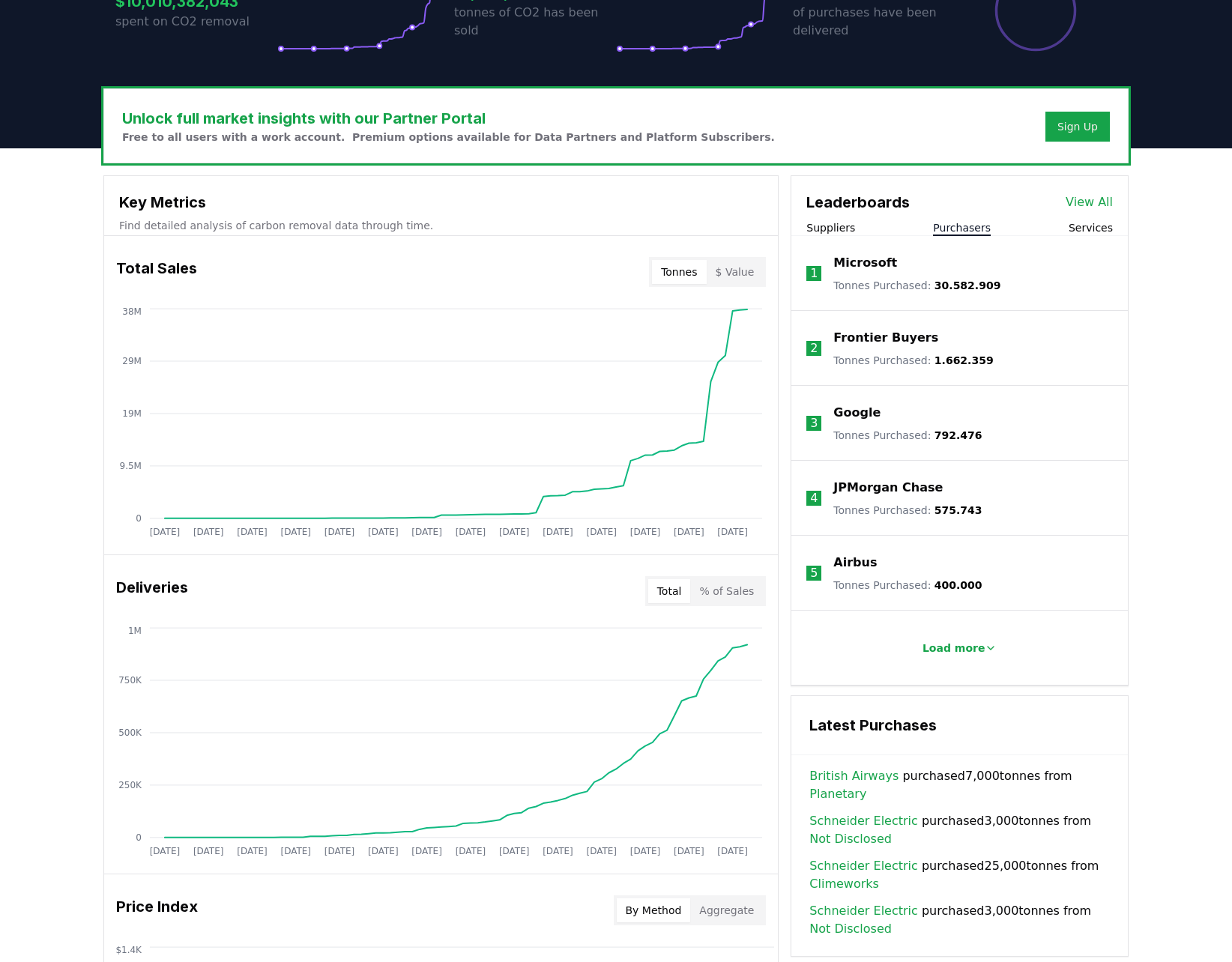
click at [941, 222] on button "Purchasers" at bounding box center [962, 227] width 58 height 15
click at [1109, 225] on button "Services" at bounding box center [1090, 227] width 44 height 15
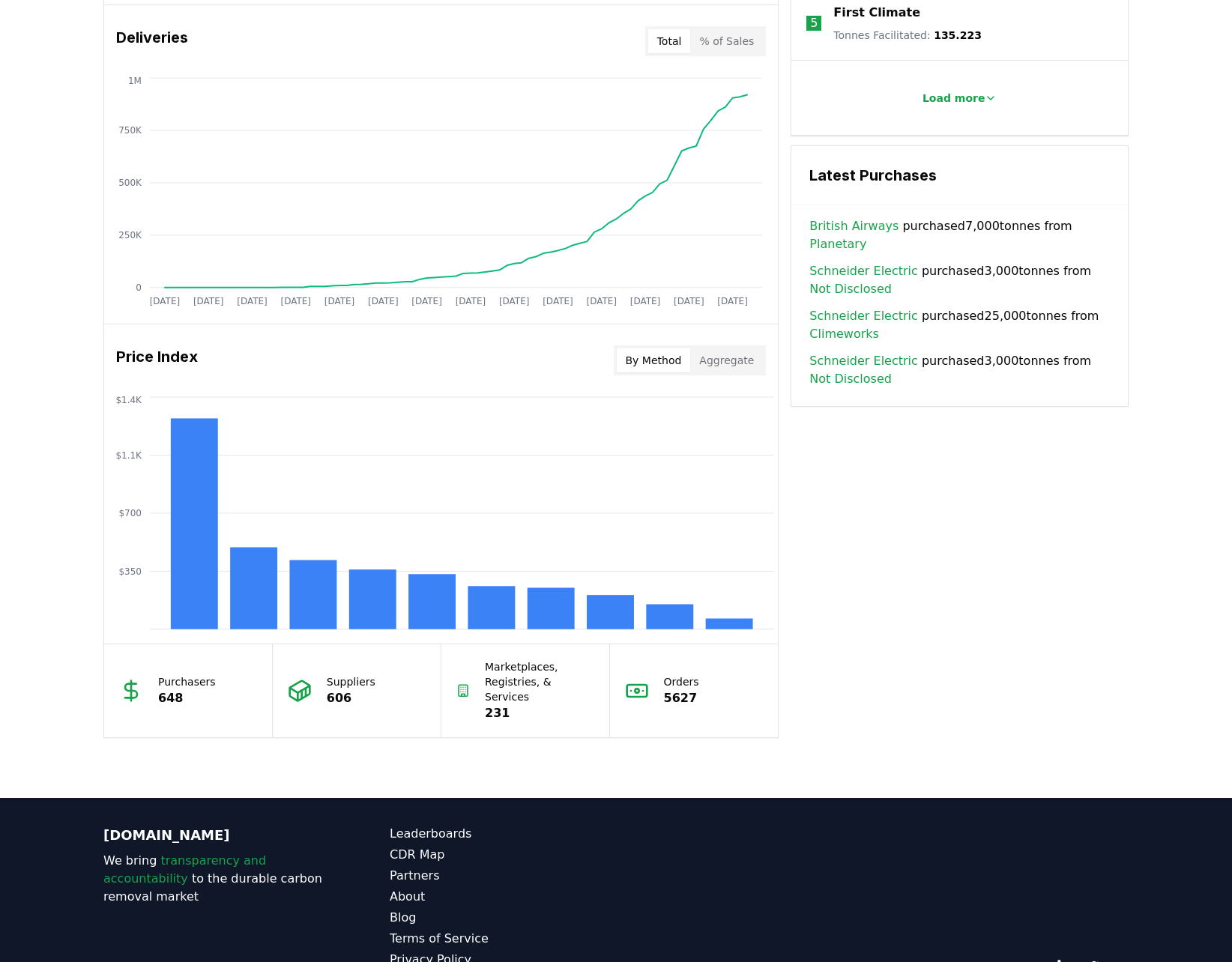
scroll to position [983, 0]
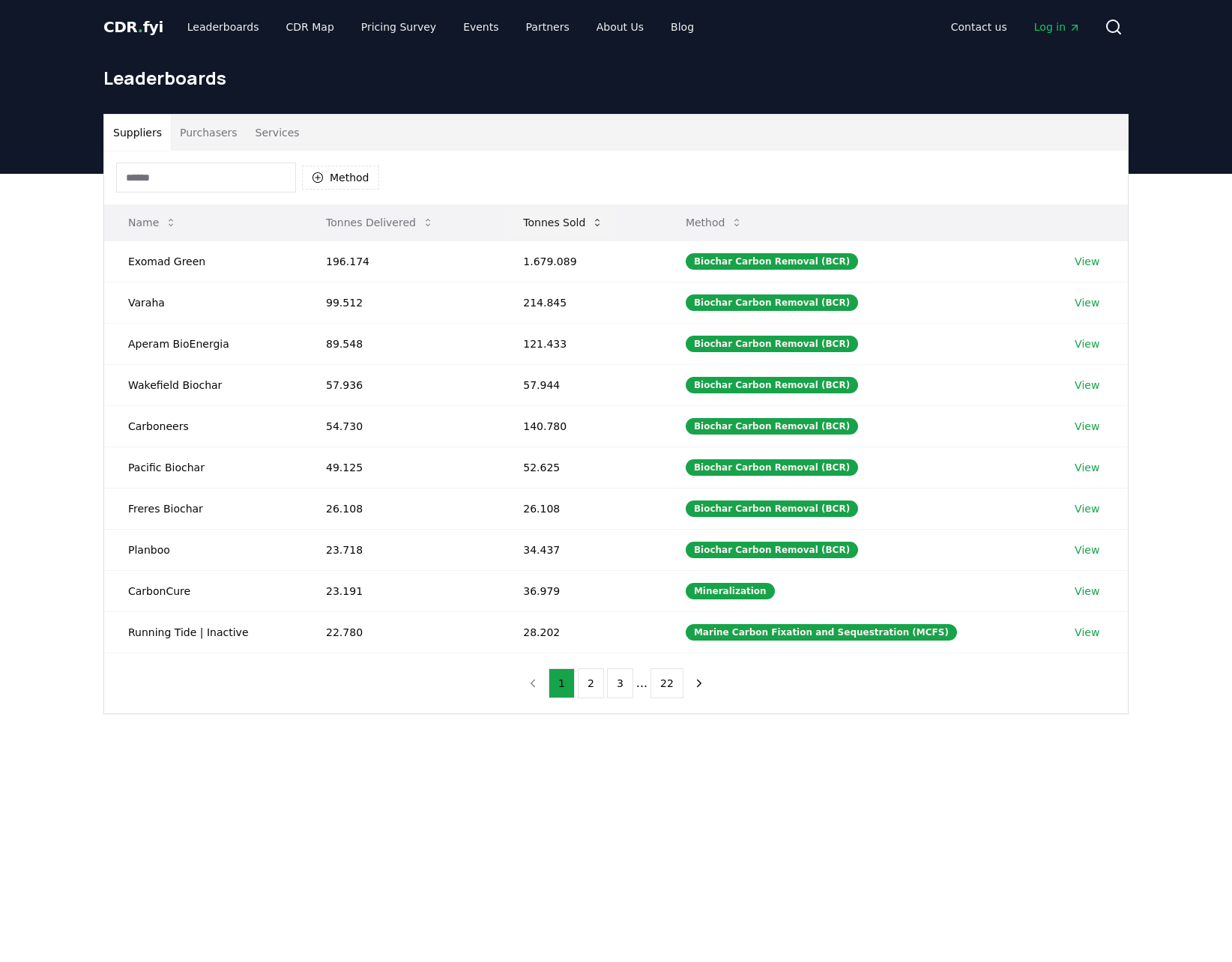
click at [561, 215] on button "Tonnes Sold" at bounding box center [563, 222] width 104 height 30
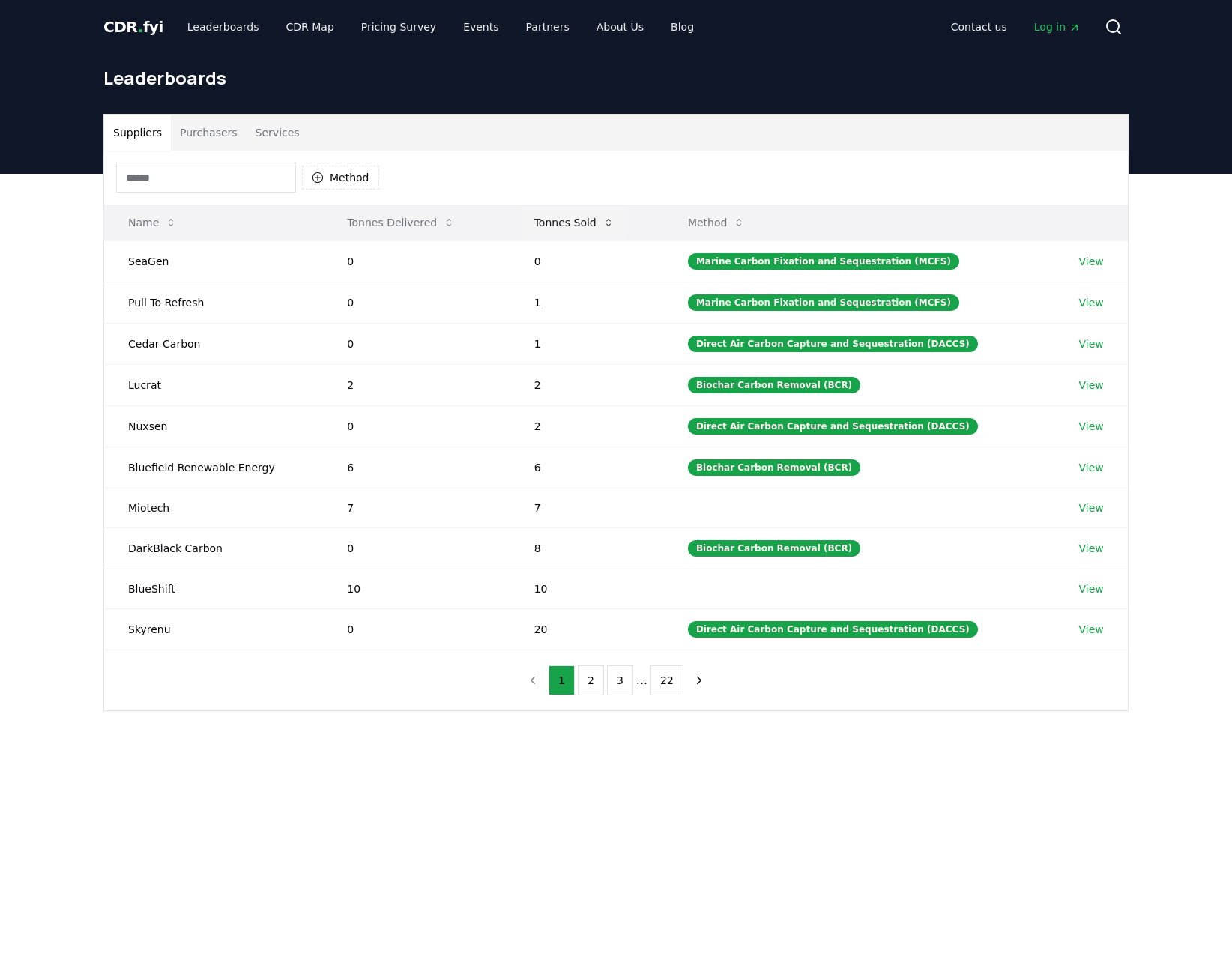
click at [587, 216] on button "Tonnes Sold" at bounding box center [574, 222] width 104 height 30
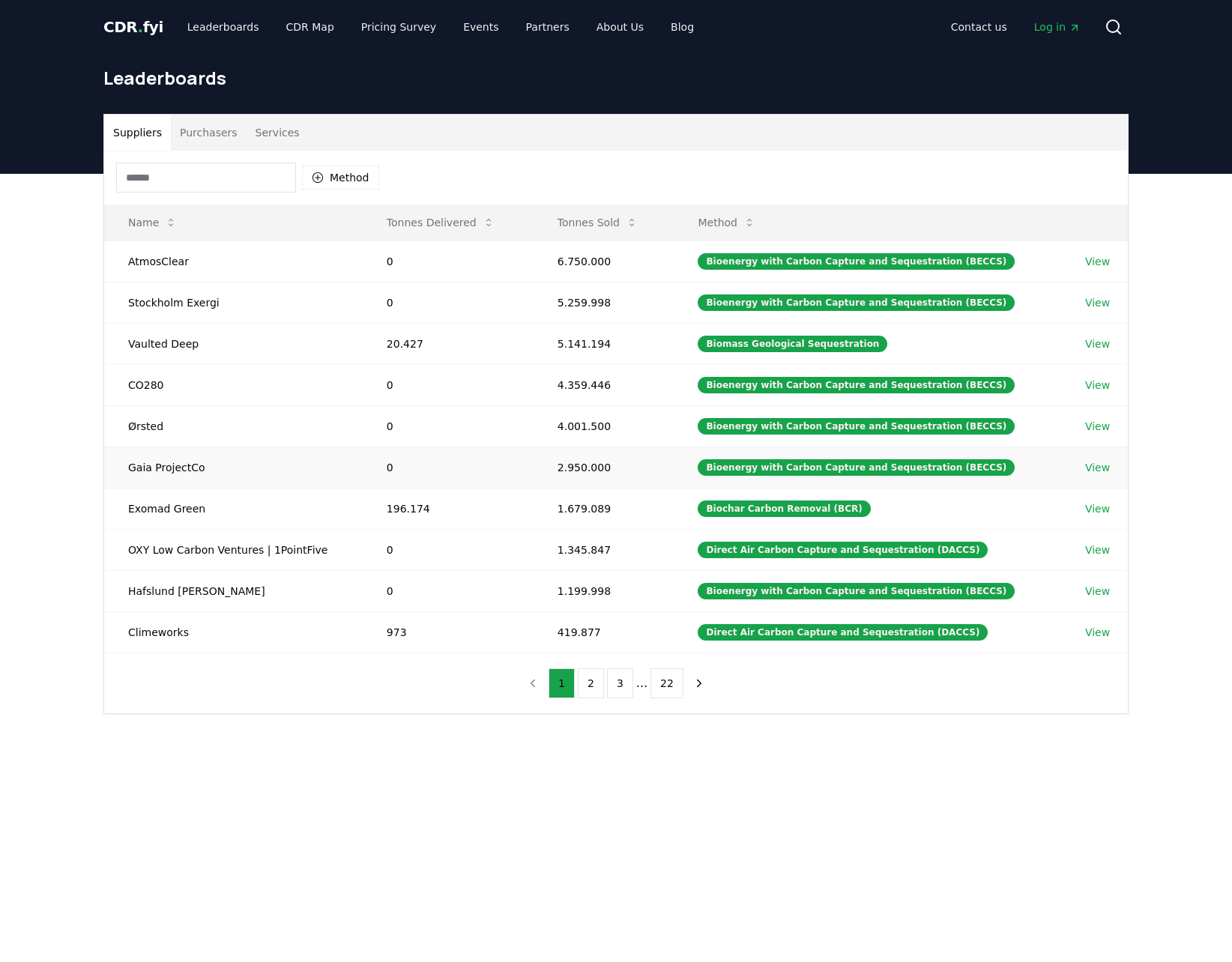
click at [172, 467] on td "Gaia ProjectCo" at bounding box center [233, 467] width 258 height 42
click at [1106, 449] on td "View" at bounding box center [1094, 467] width 67 height 42
click at [1103, 460] on link "View" at bounding box center [1097, 467] width 25 height 15
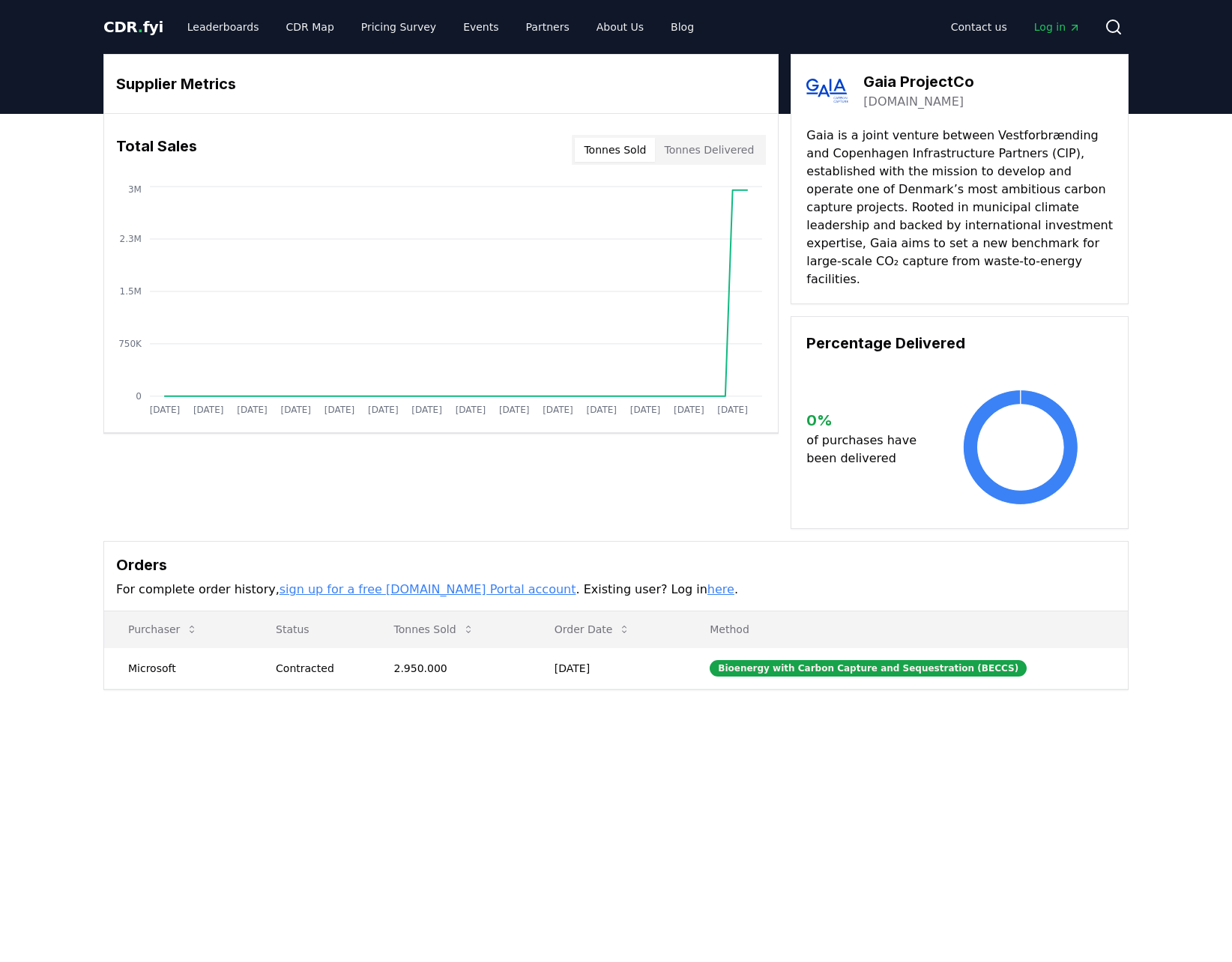
click at [825, 87] on img at bounding box center [827, 91] width 42 height 42
click at [880, 107] on link "[DOMAIN_NAME]" at bounding box center [913, 102] width 100 height 18
click at [1016, 130] on p "Gaia is a joint venture between Vestforbrænding and Copenhagen Infrastructure P…" at bounding box center [959, 208] width 306 height 162
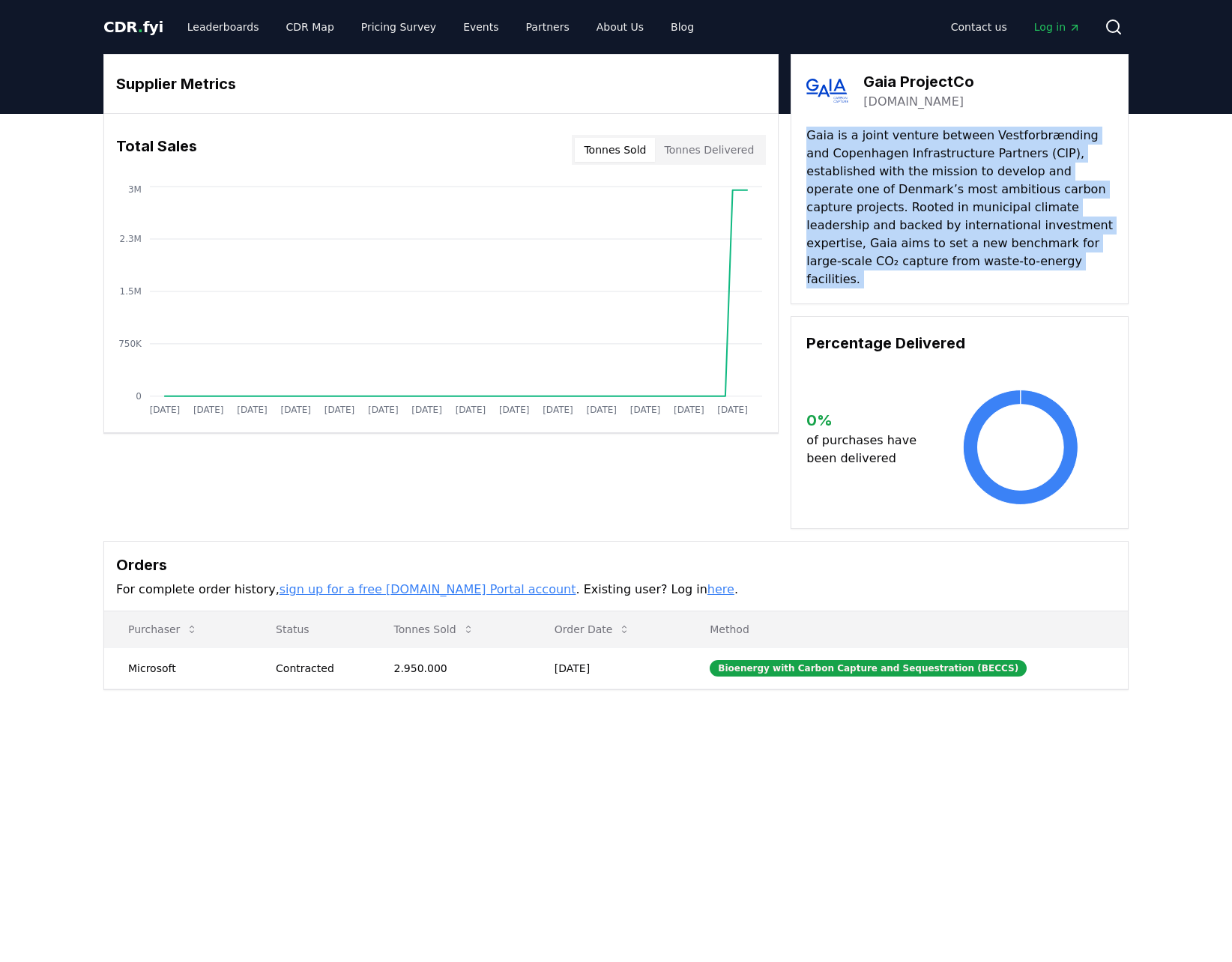
click at [1016, 130] on p "Gaia is a joint venture between Vestforbrænding and Copenhagen Infrastructure P…" at bounding box center [959, 208] width 306 height 162
drag, startPoint x: 1016, startPoint y: 130, endPoint x: 1003, endPoint y: 150, distance: 23.9
click at [1003, 150] on p "Gaia is a joint venture between Vestforbrænding and Copenhagen Infrastructure P…" at bounding box center [959, 208] width 306 height 162
click at [995, 158] on p "Gaia is a joint venture between Vestforbrænding and Copenhagen Infrastructure P…" at bounding box center [959, 208] width 306 height 162
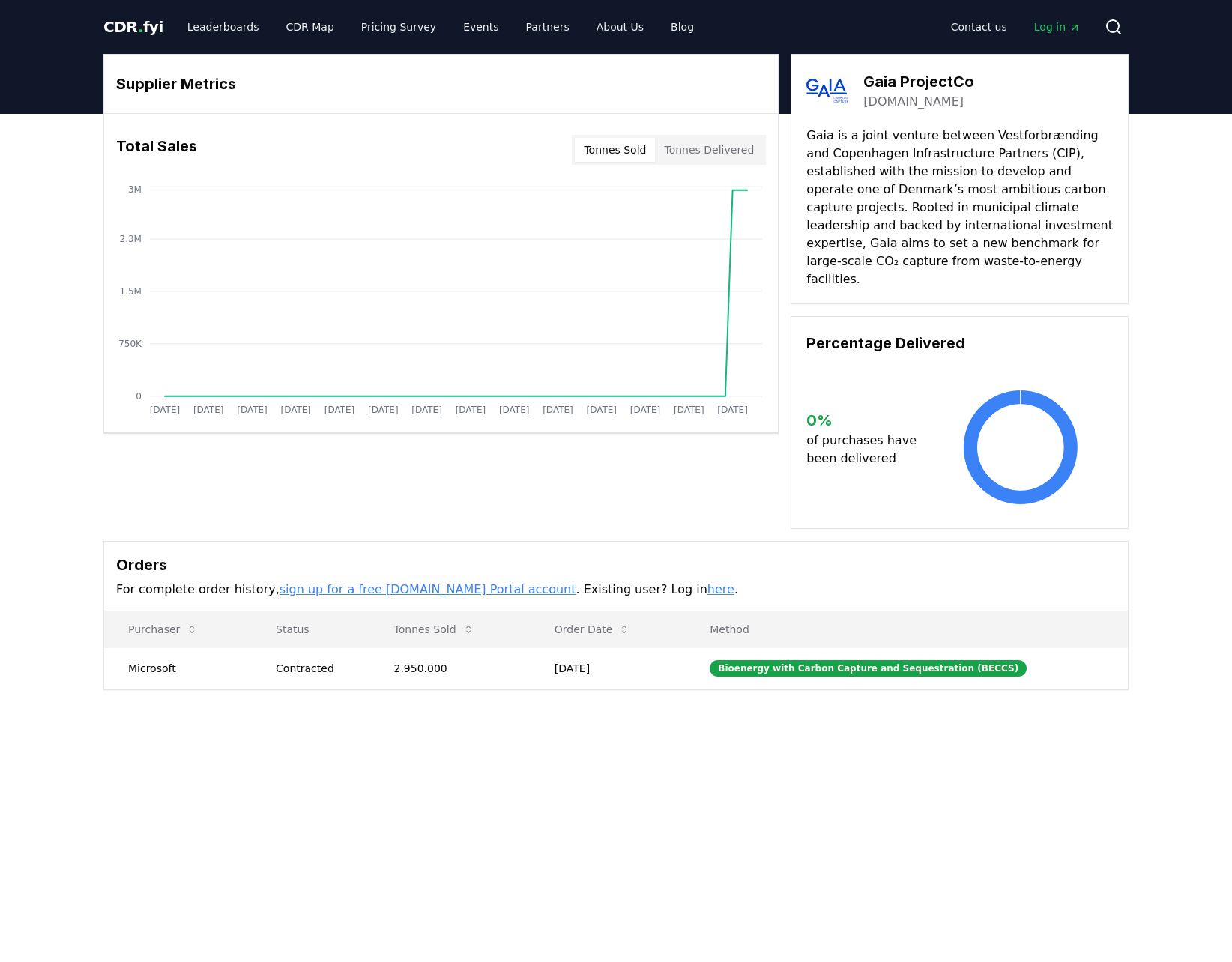
click at [962, 215] on p "Gaia is a joint venture between Vestforbrænding and Copenhagen Infrastructure P…" at bounding box center [959, 208] width 306 height 162
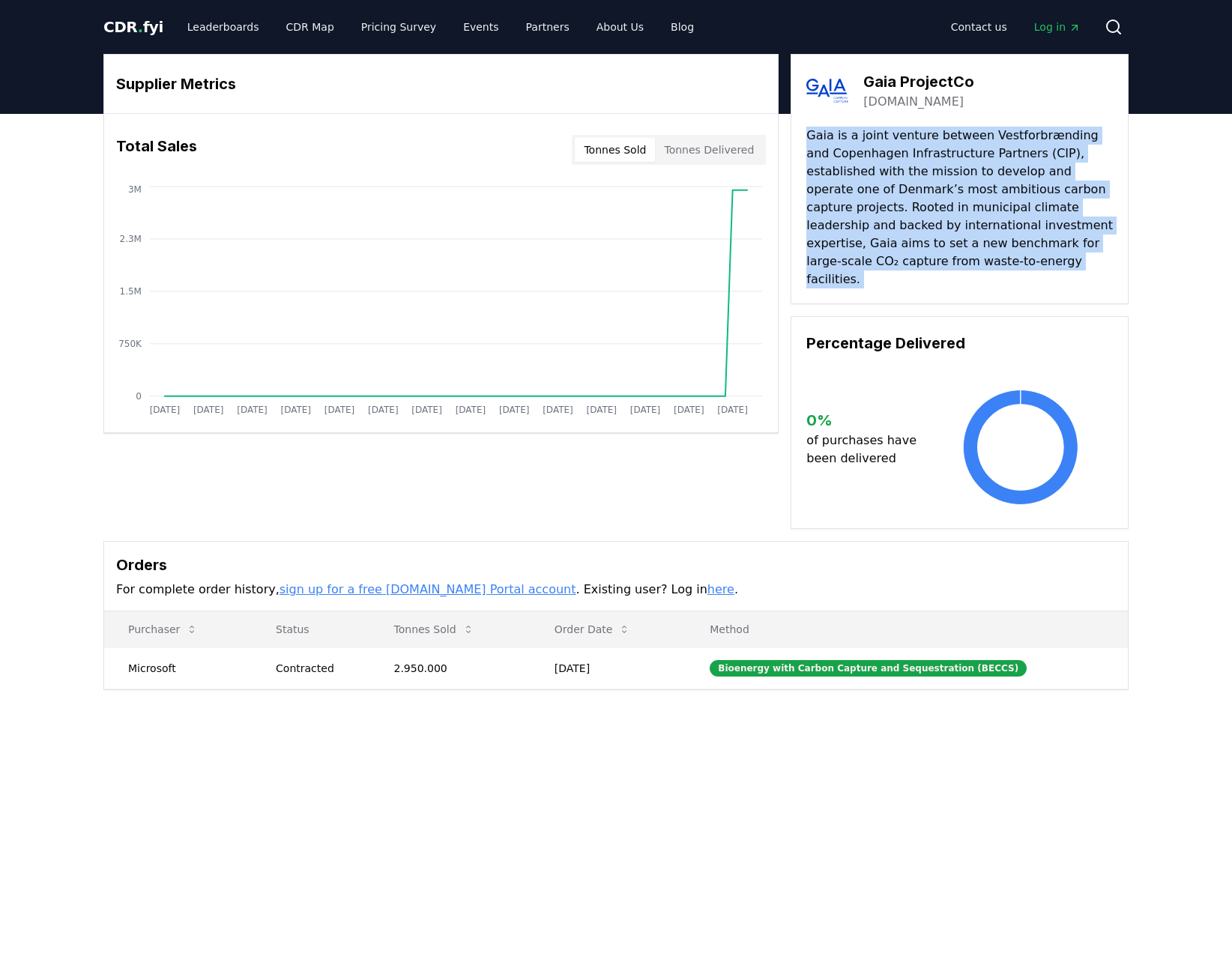
click at [962, 215] on p "Gaia is a joint venture between Vestforbrænding and Copenhagen Infrastructure P…" at bounding box center [959, 208] width 306 height 162
click at [961, 208] on p "Gaia is a joint venture between Vestforbrænding and Copenhagen Infrastructure P…" at bounding box center [959, 208] width 306 height 162
click at [936, 193] on p "Gaia is a joint venture between Vestforbrænding and Copenhagen Infrastructure P…" at bounding box center [959, 208] width 306 height 162
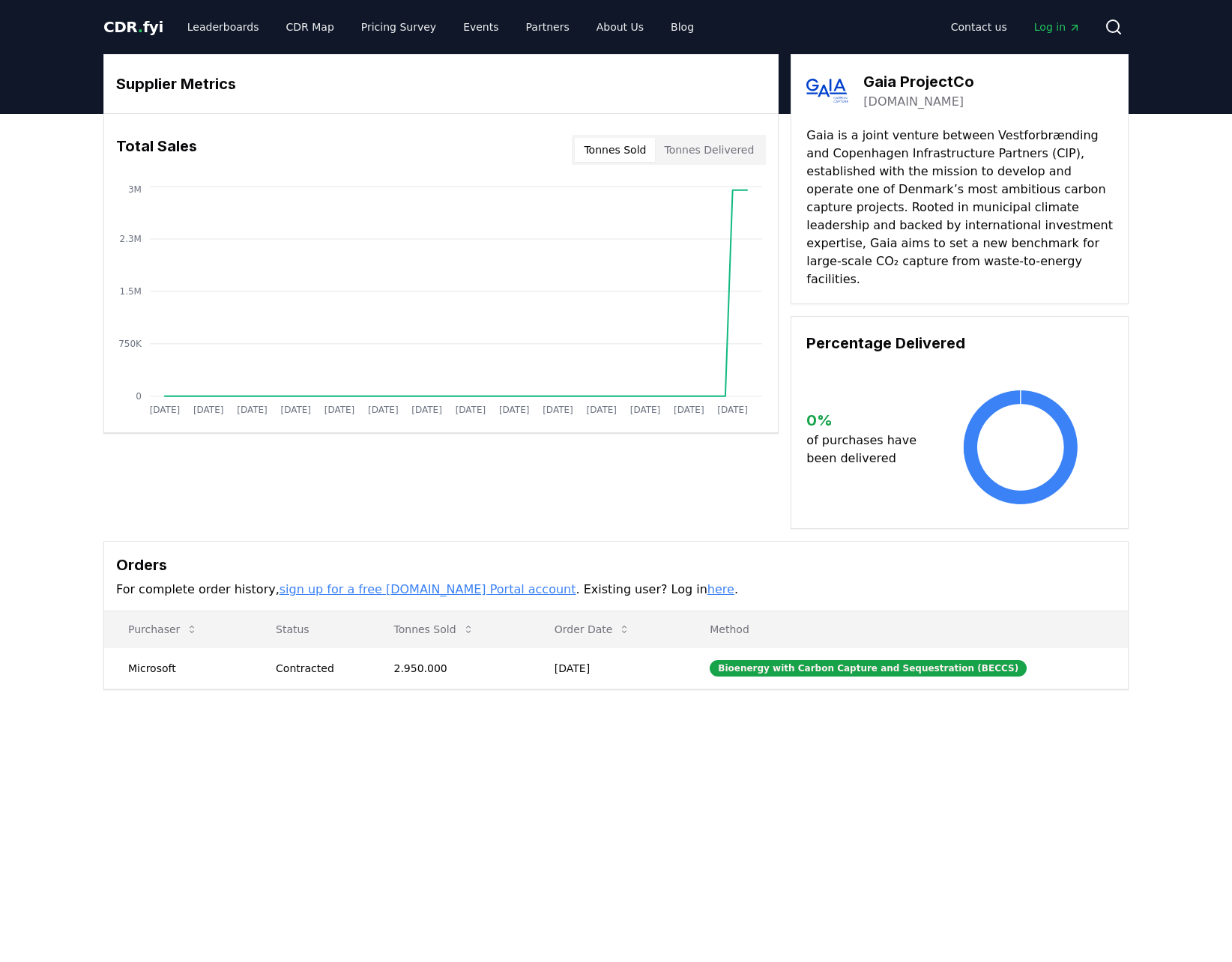
click at [930, 187] on p "Gaia is a joint venture between Vestforbrænding and Copenhagen Infrastructure P…" at bounding box center [959, 208] width 306 height 162
drag, startPoint x: 873, startPoint y: 75, endPoint x: 1016, endPoint y: 71, distance: 143.1
click at [1016, 71] on div "Gaia ProjectCo gaia-ccs.dk" at bounding box center [959, 91] width 306 height 42
copy h3 "Gaia ProjectCo"
